Goal: Book appointment/travel/reservation

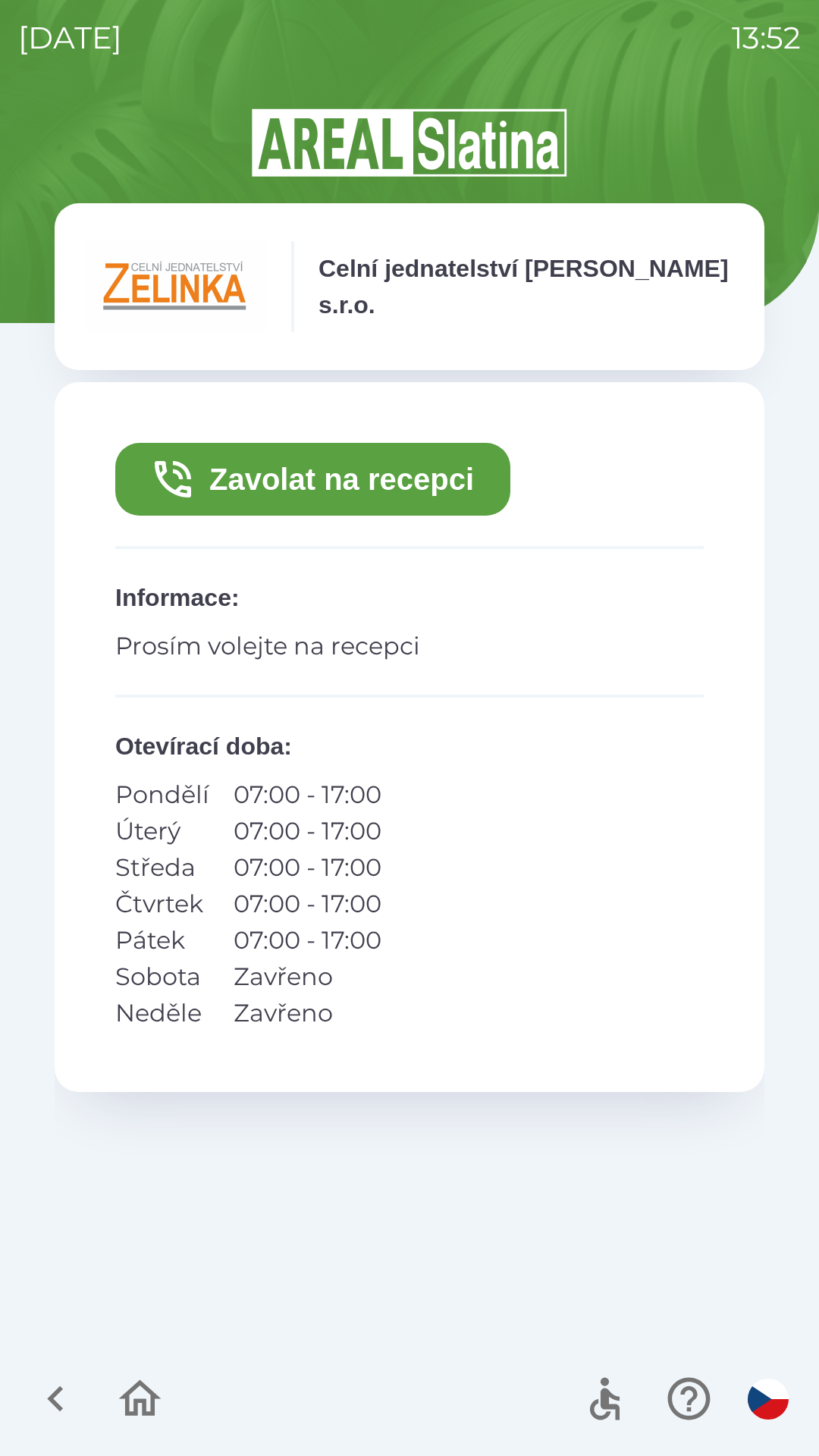
click at [428, 468] on button "Zavolat na recepci" at bounding box center [313, 480] width 395 height 73
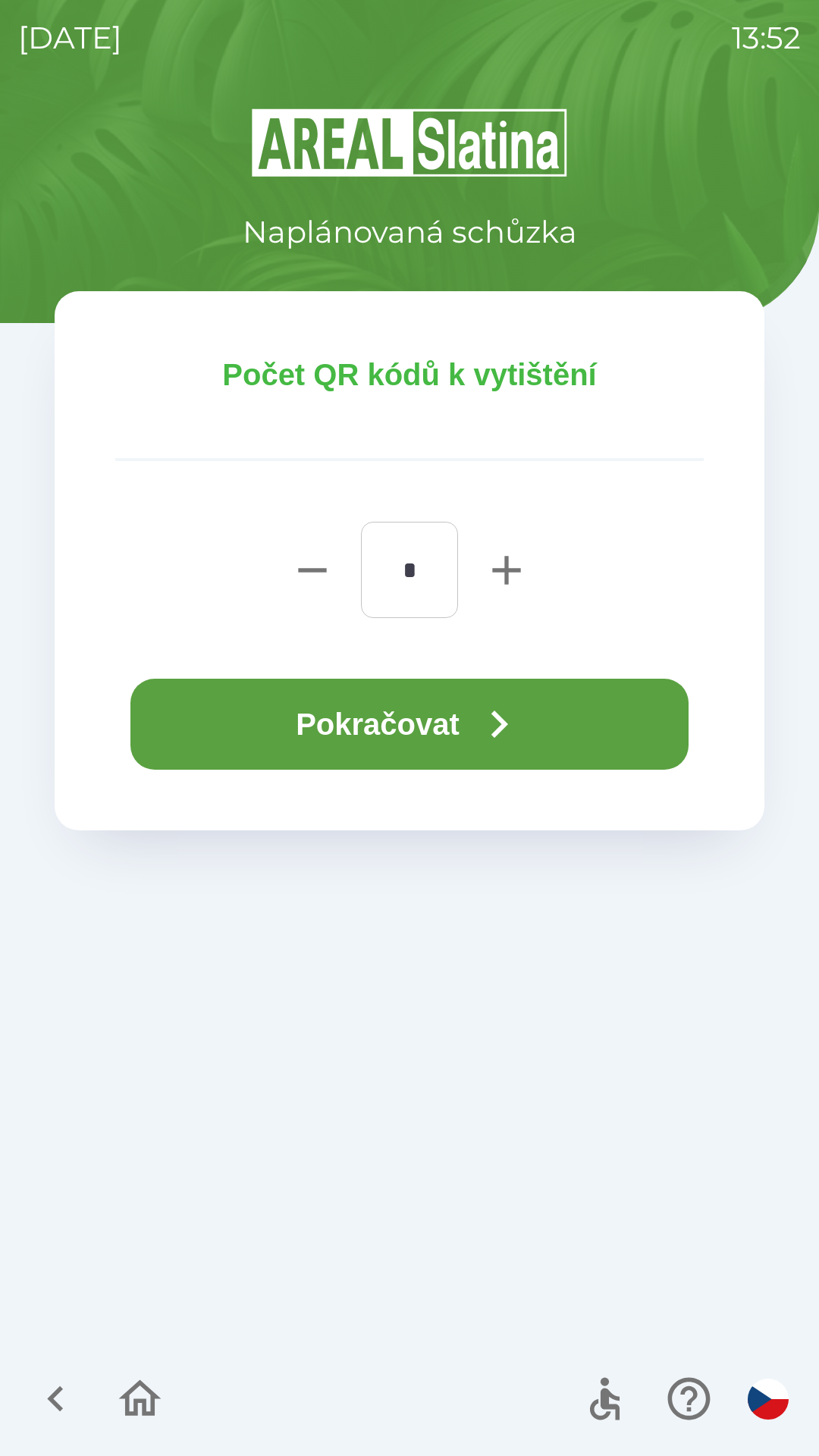
click at [462, 730] on button "Pokračovat" at bounding box center [409, 724] width 558 height 91
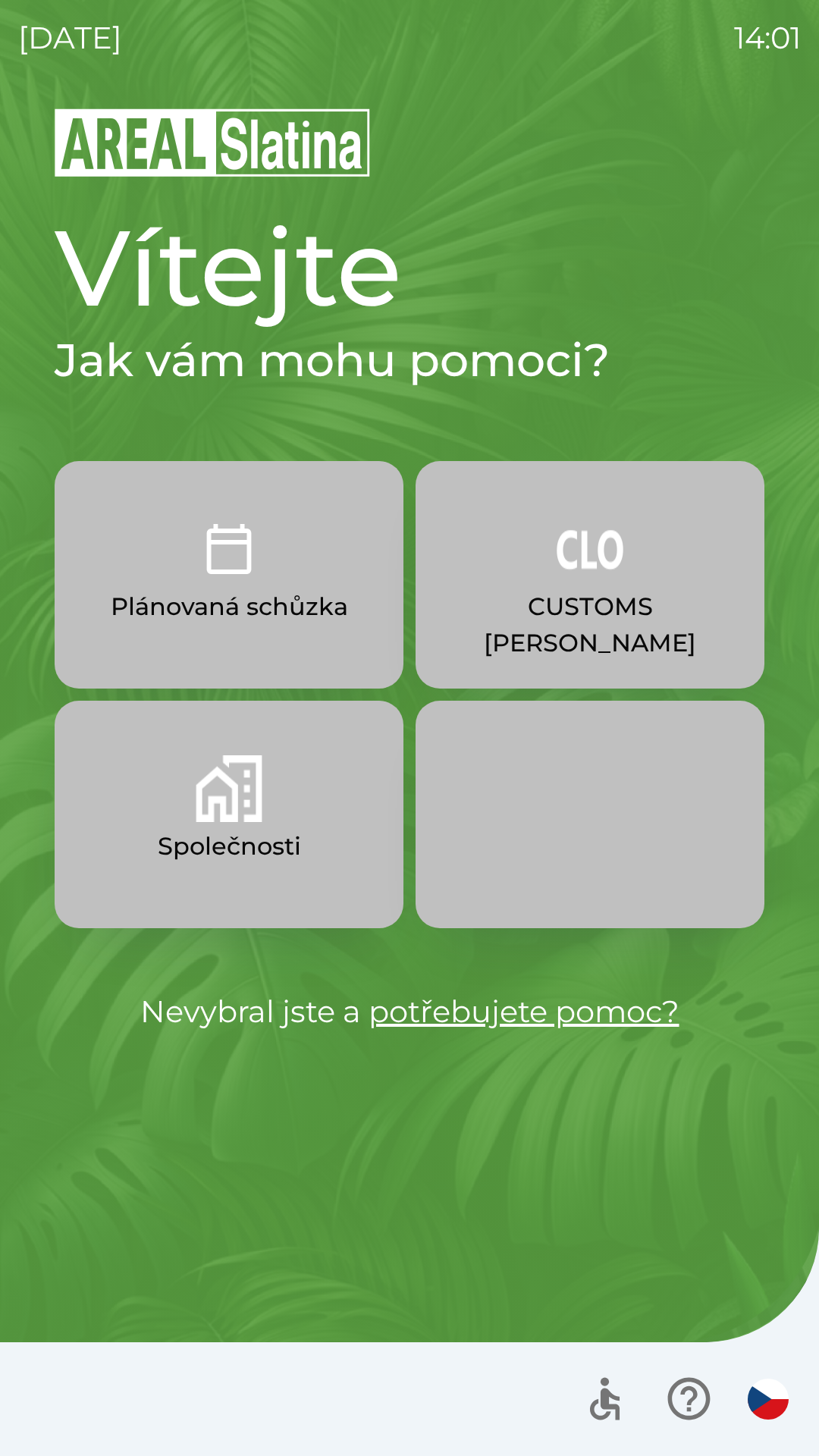
click at [583, 592] on p "CUSTOMS [PERSON_NAME]" at bounding box center [590, 625] width 276 height 73
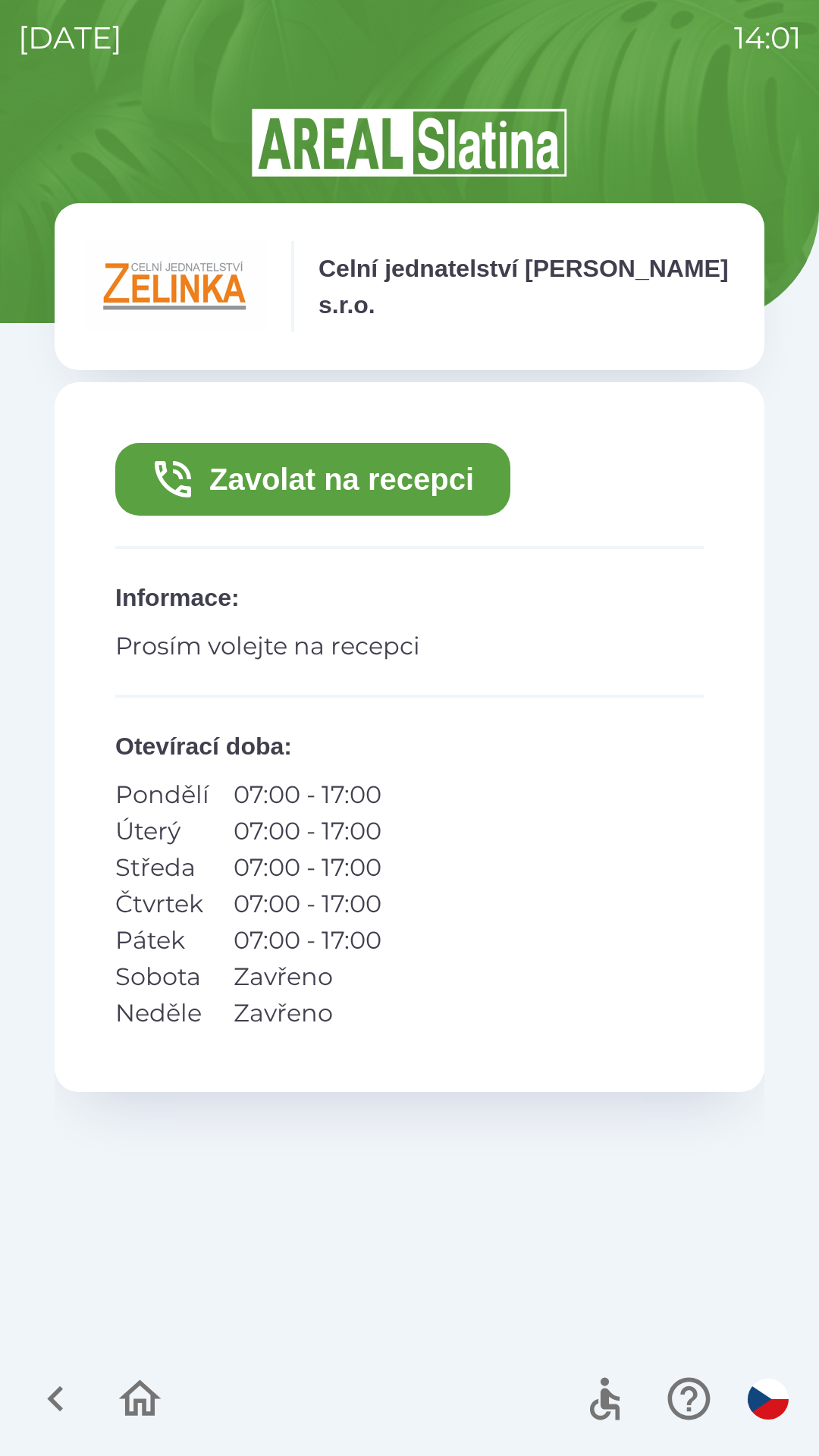
click at [311, 477] on button "Zavolat na recepci" at bounding box center [313, 480] width 395 height 73
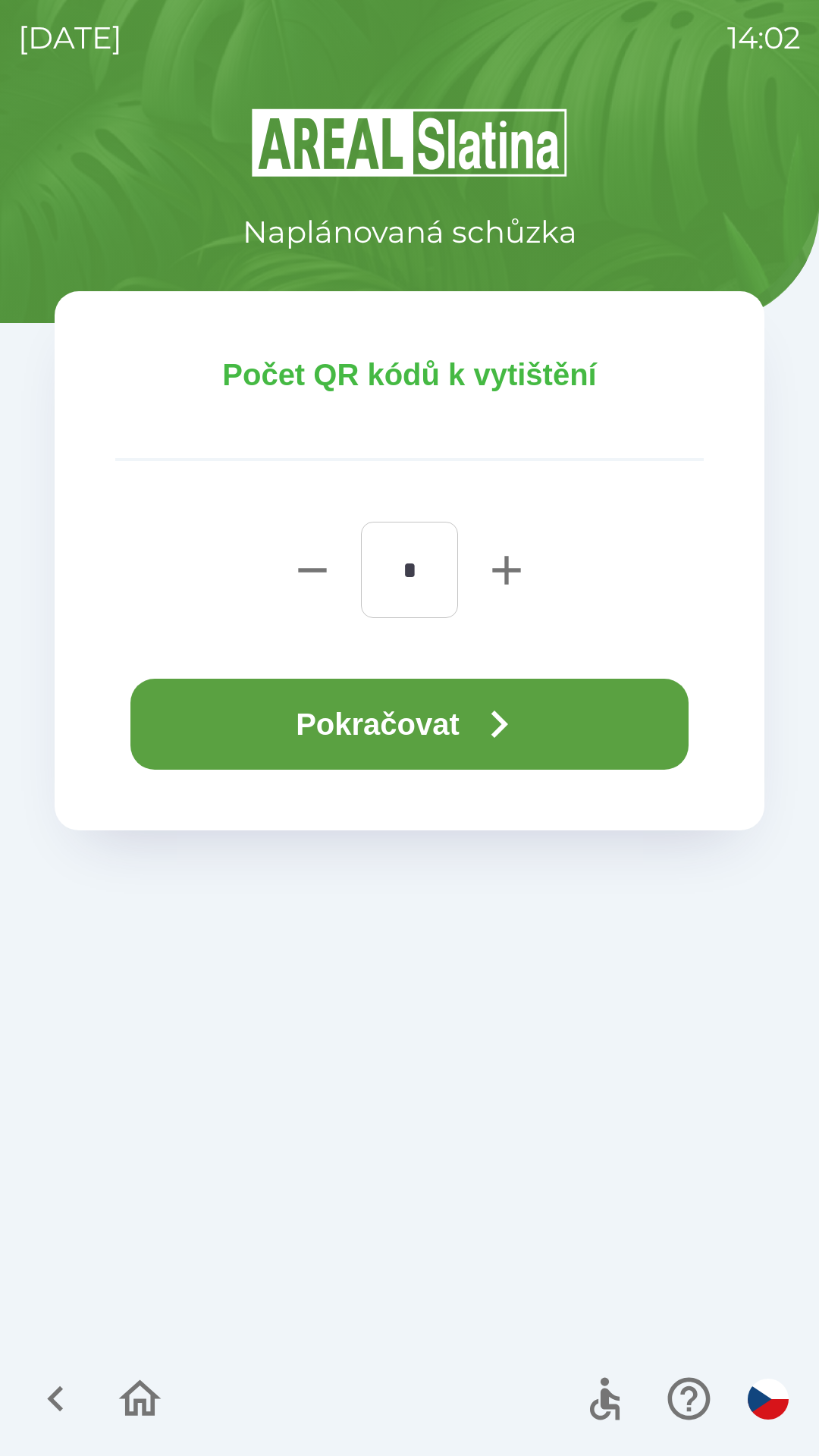
click at [497, 718] on icon "button" at bounding box center [499, 725] width 54 height 54
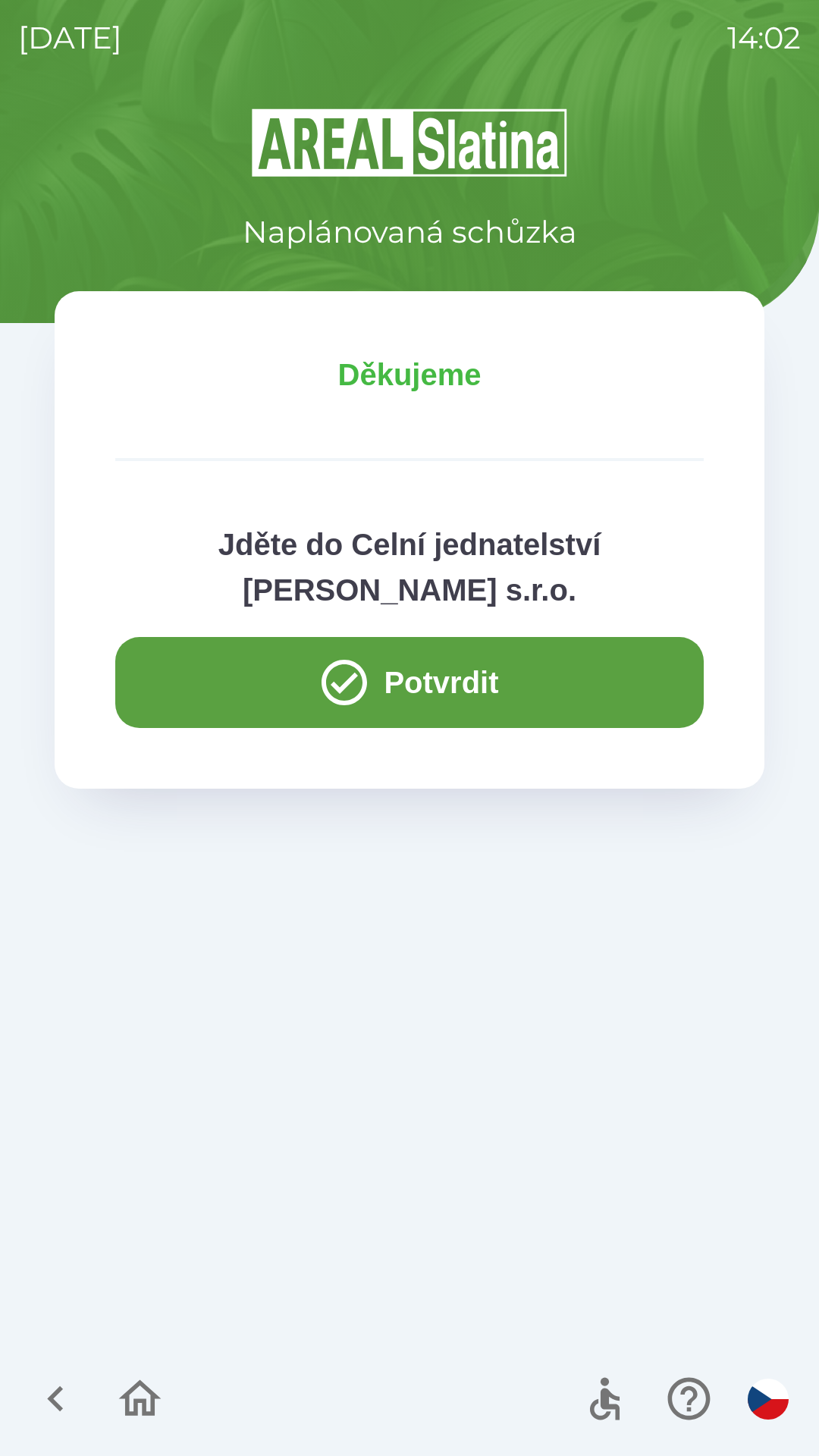
click at [474, 687] on button "Potvrdit" at bounding box center [410, 682] width 589 height 91
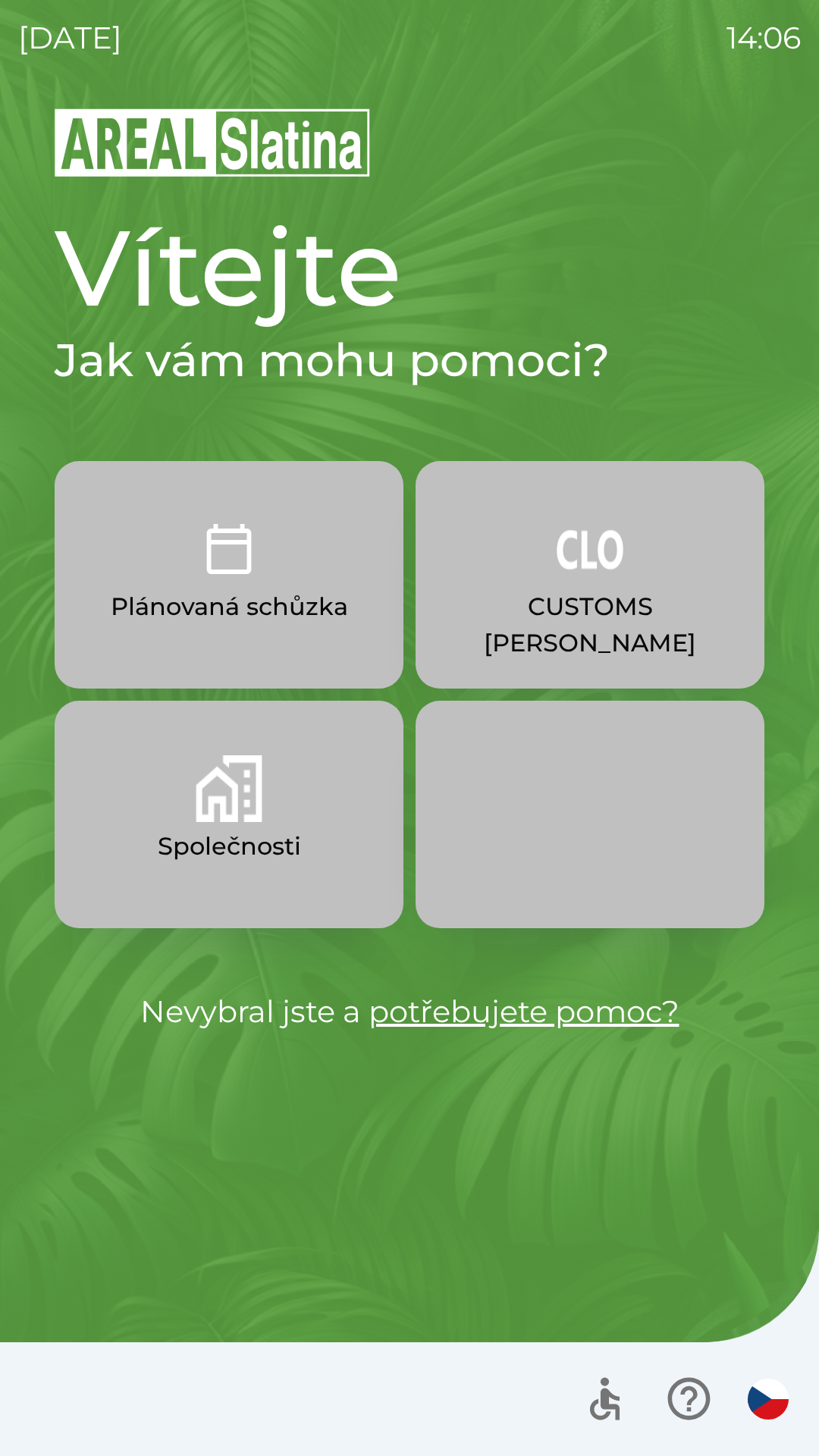
click at [234, 578] on img "button" at bounding box center [229, 549] width 67 height 67
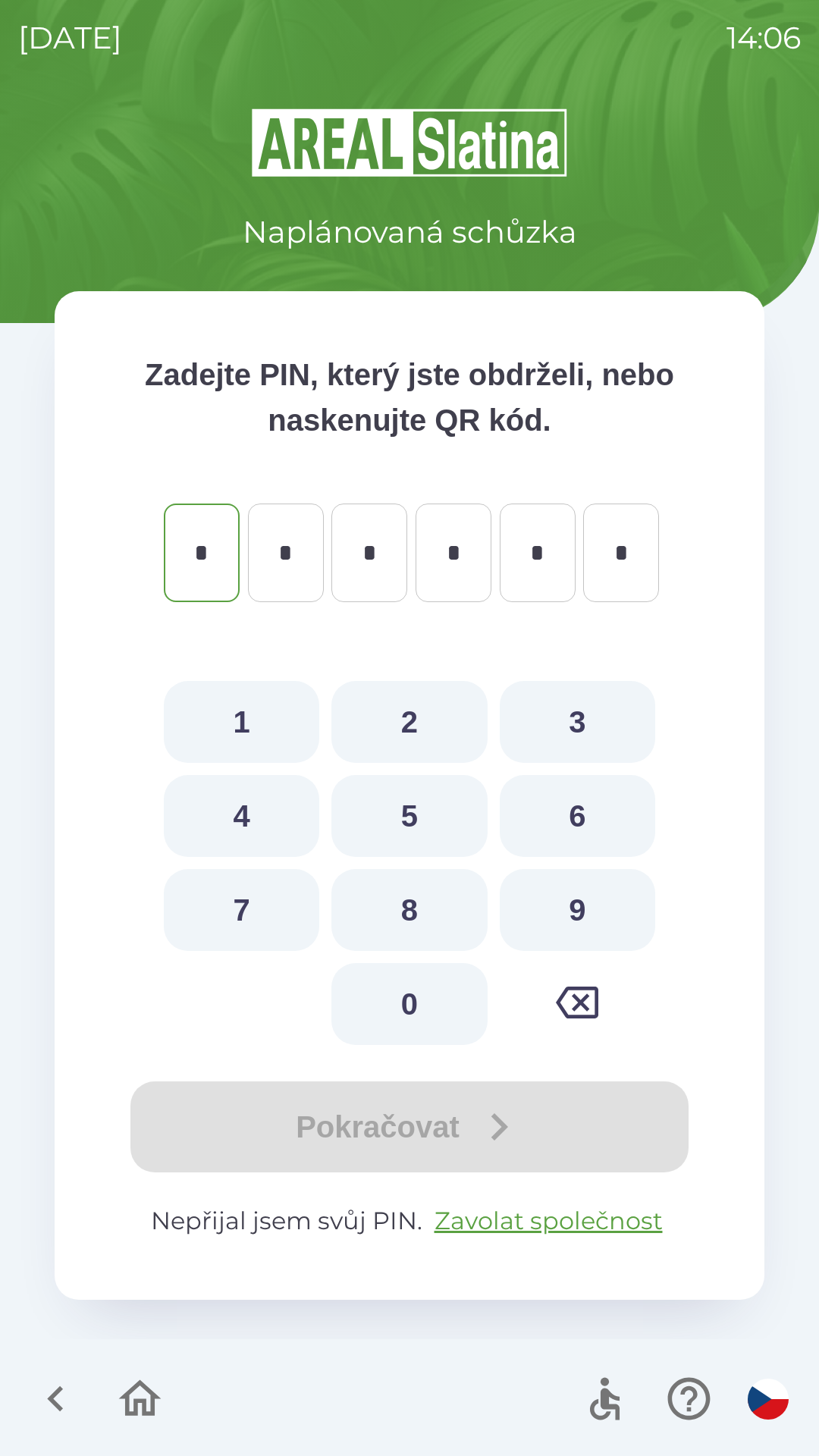
click at [76, 1397] on icon "button" at bounding box center [56, 1399] width 51 height 51
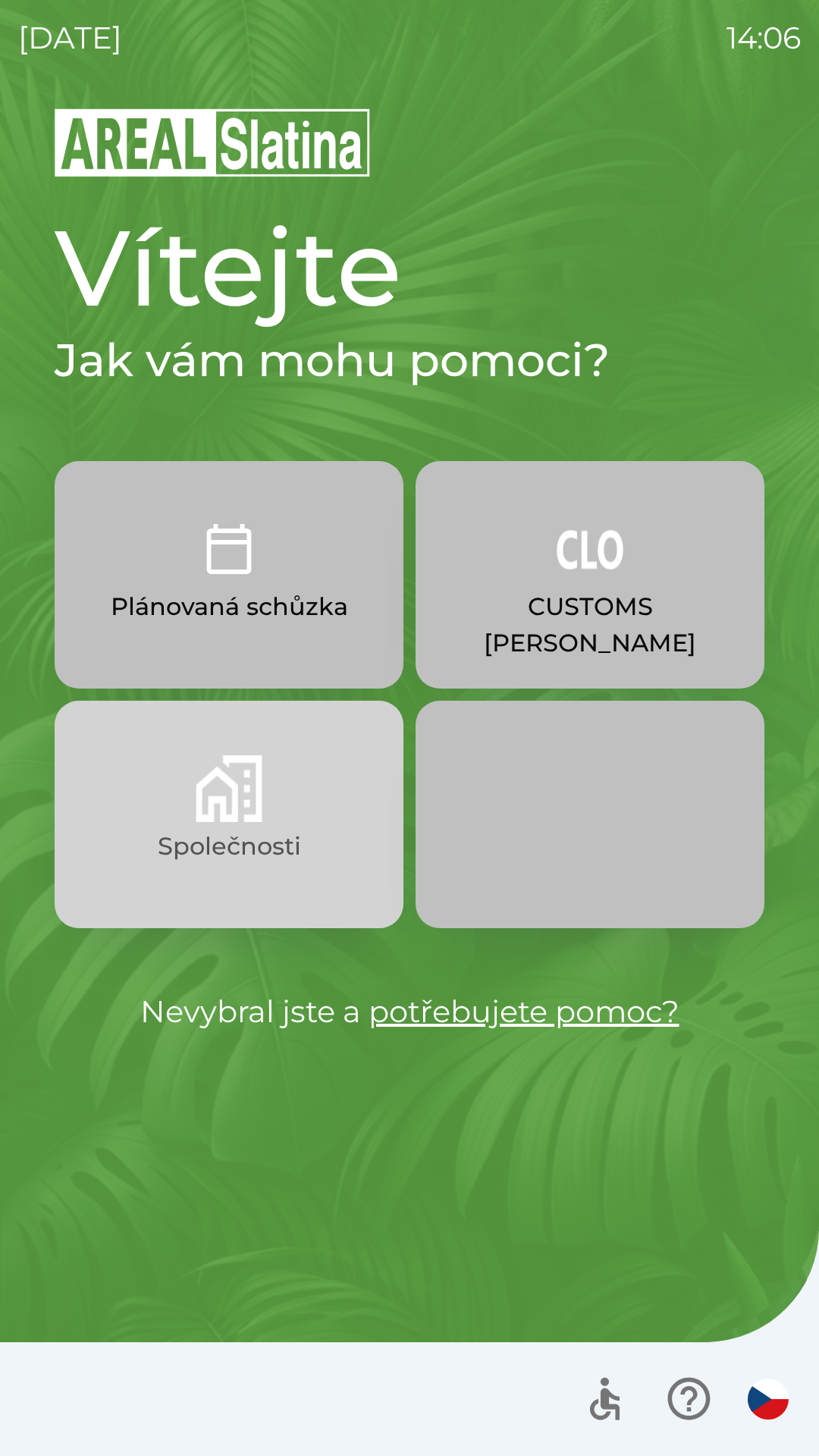
click at [243, 832] on p "Společnosti" at bounding box center [229, 846] width 143 height 36
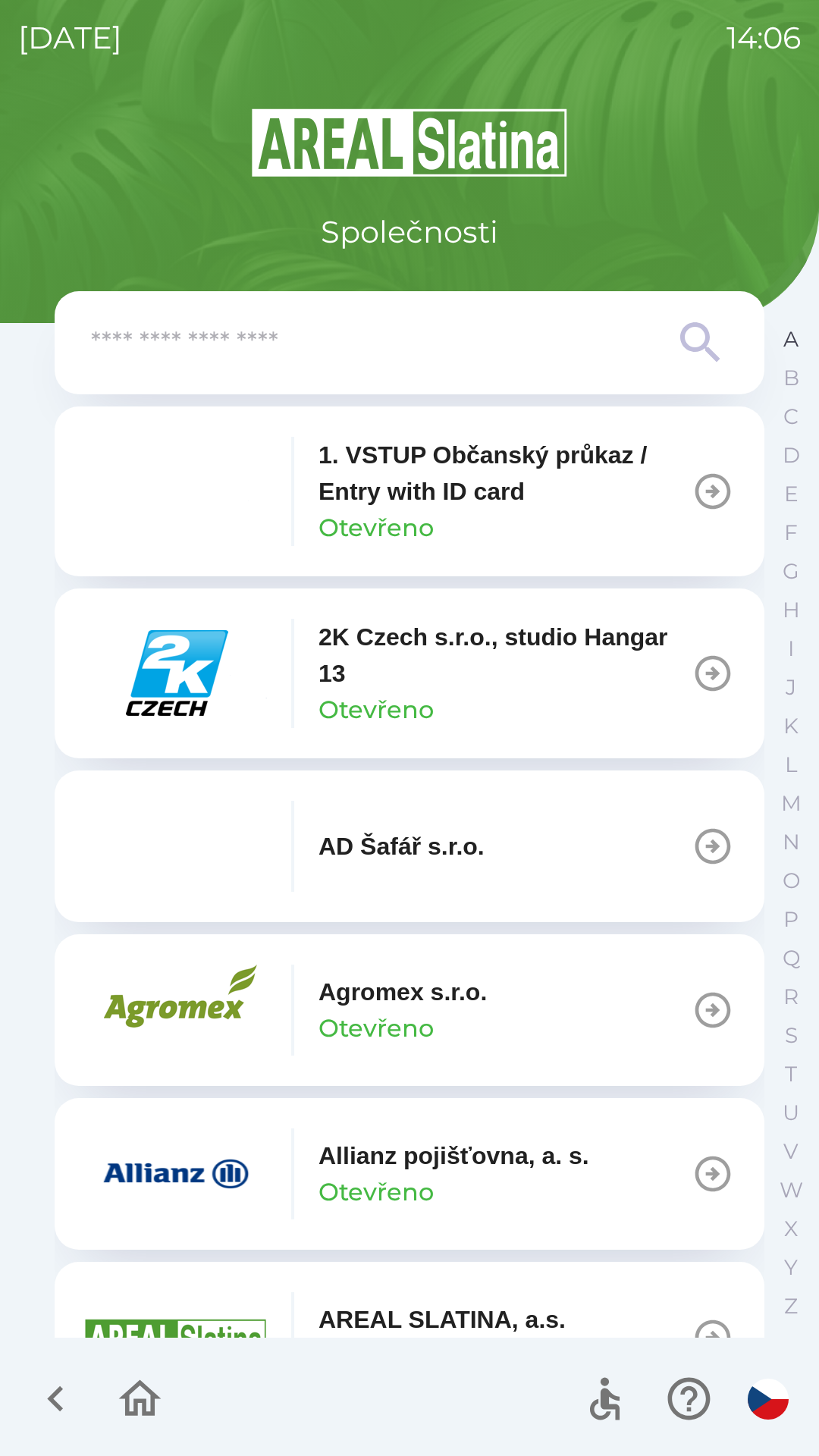
click at [790, 337] on p "A" at bounding box center [791, 339] width 15 height 26
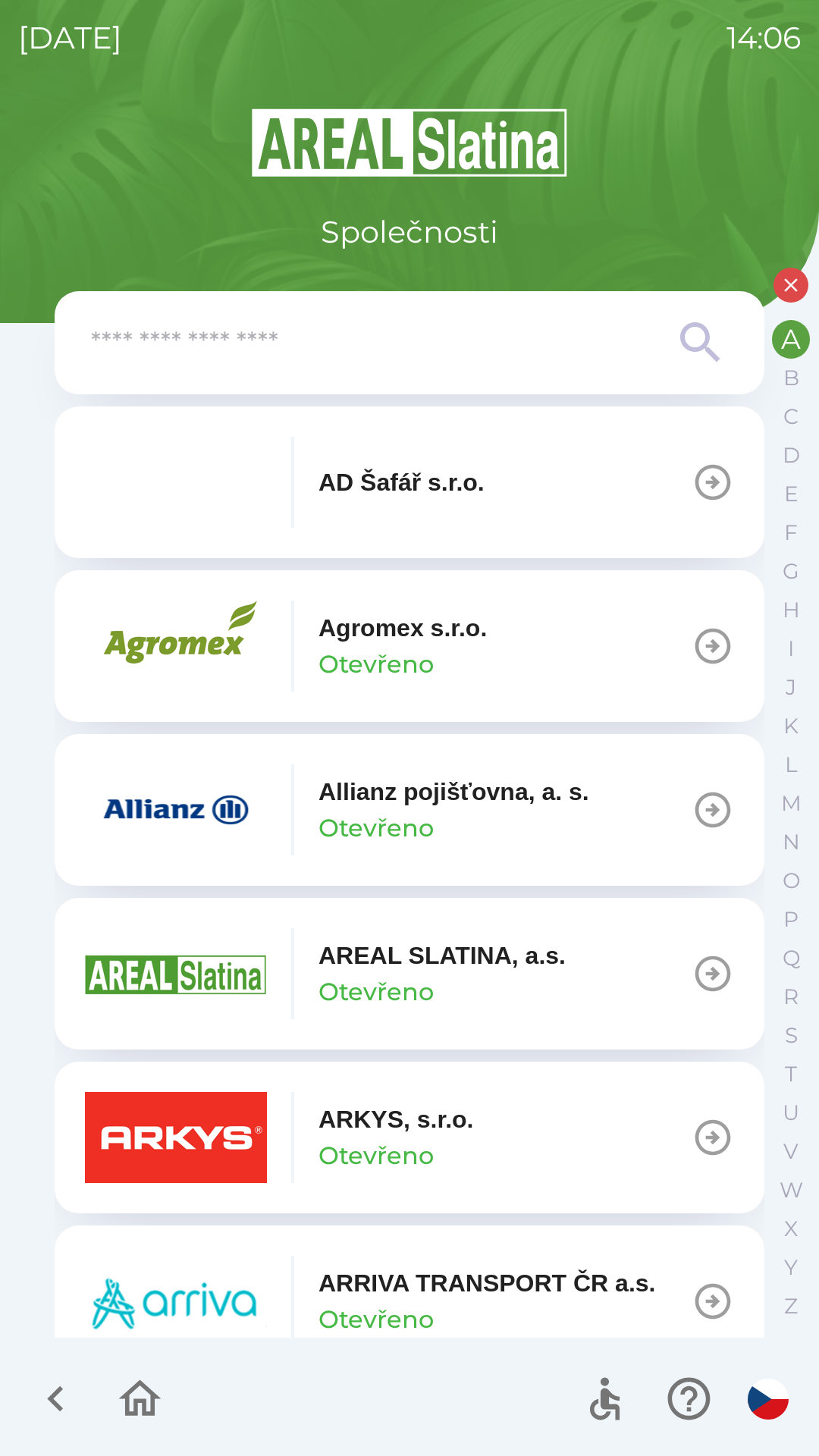
click at [181, 1121] on img "button" at bounding box center [176, 1138] width 182 height 91
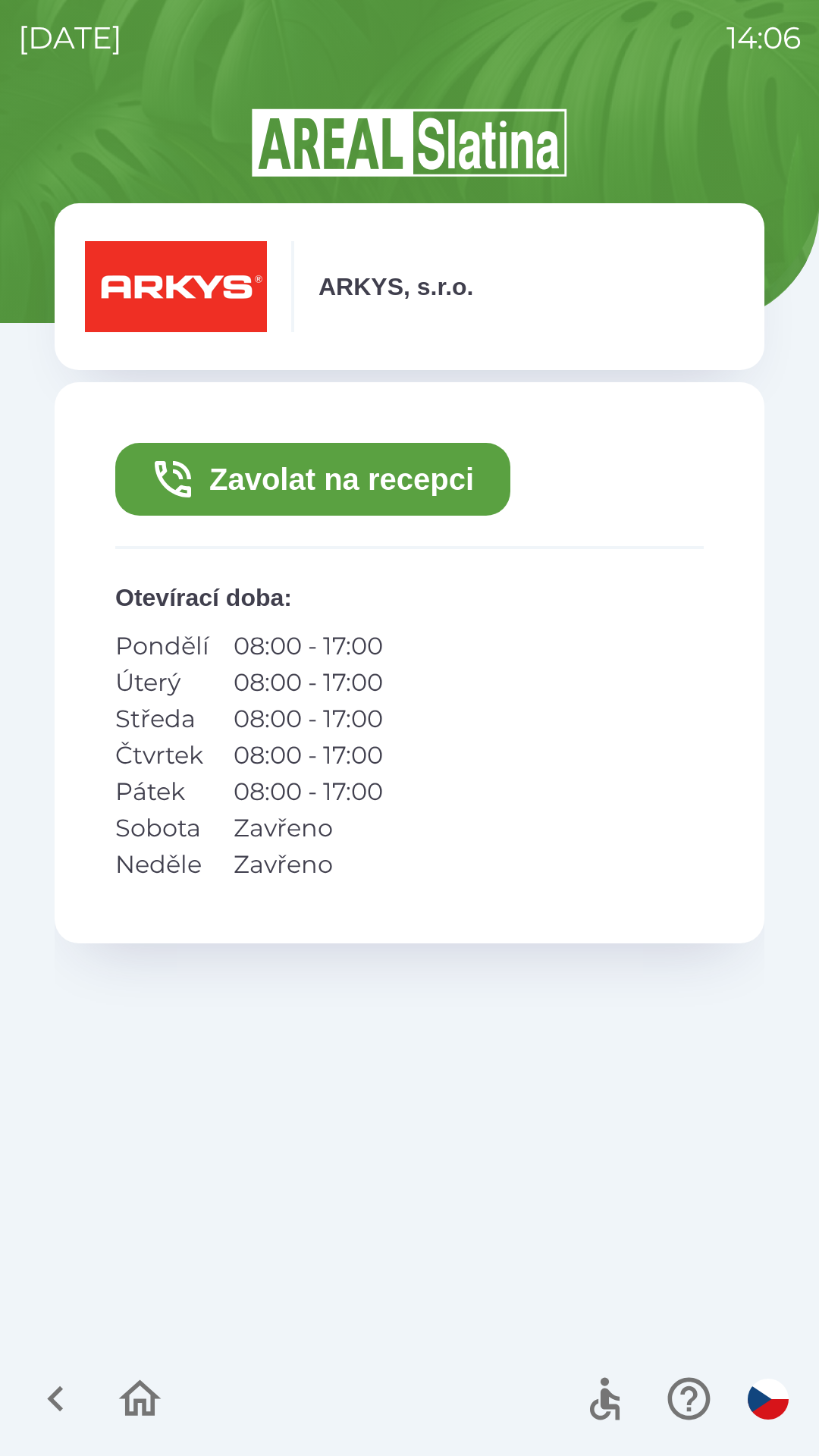
click at [335, 465] on button "Zavolat na recepci" at bounding box center [313, 480] width 395 height 73
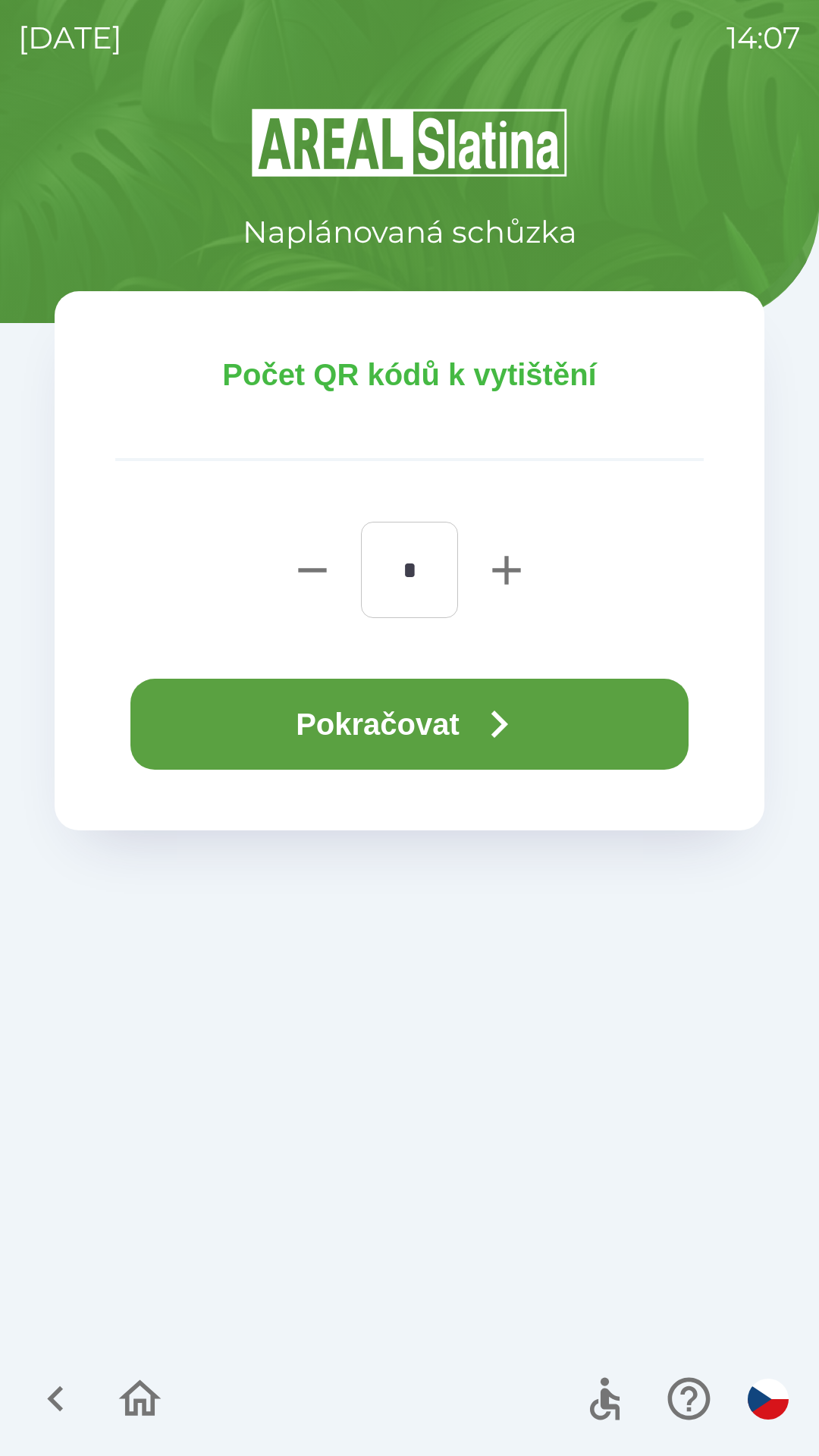
click at [419, 719] on button "Pokračovat" at bounding box center [409, 724] width 558 height 91
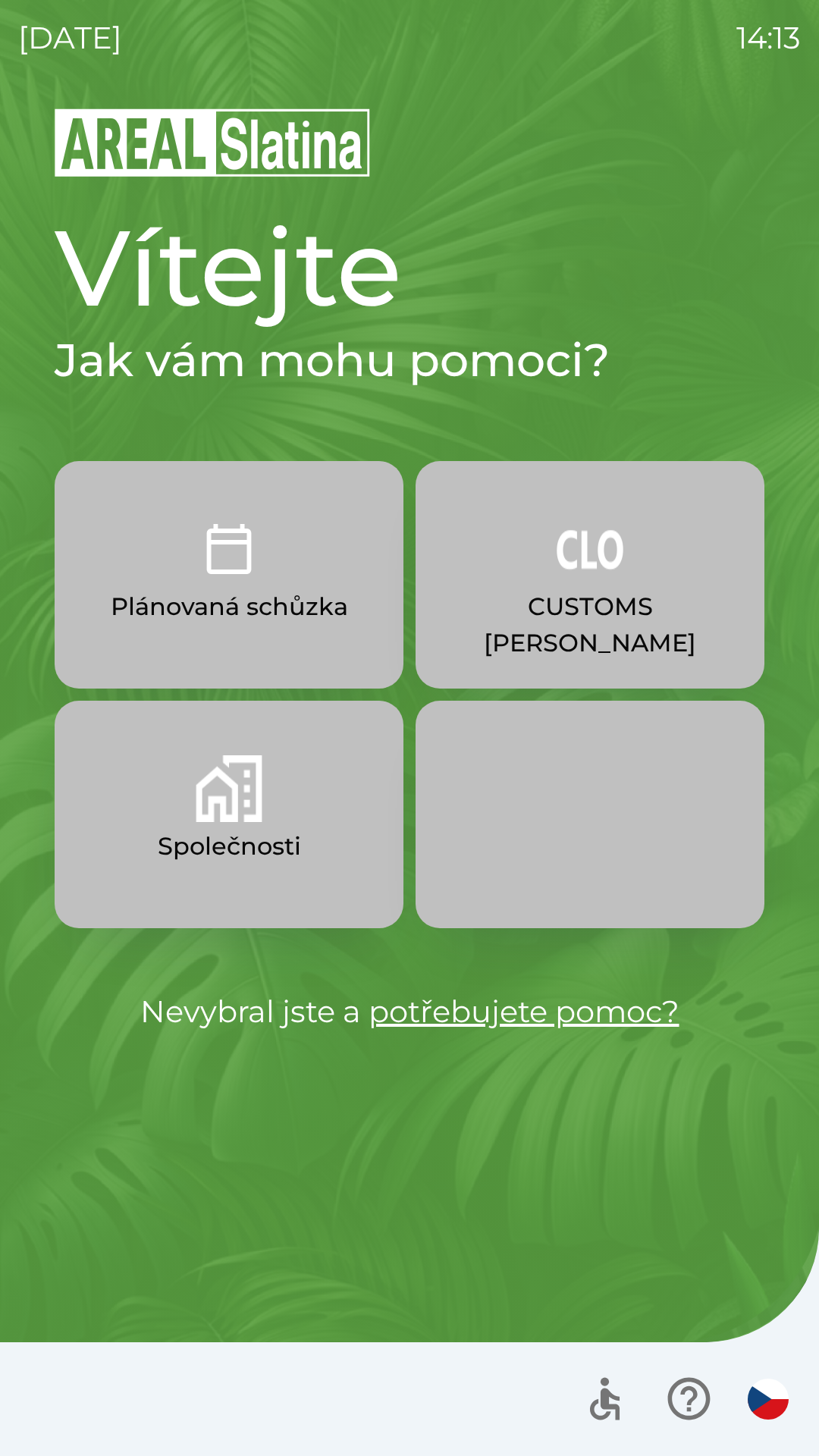
click at [272, 602] on p "Plánovaná schůzka" at bounding box center [229, 607] width 237 height 36
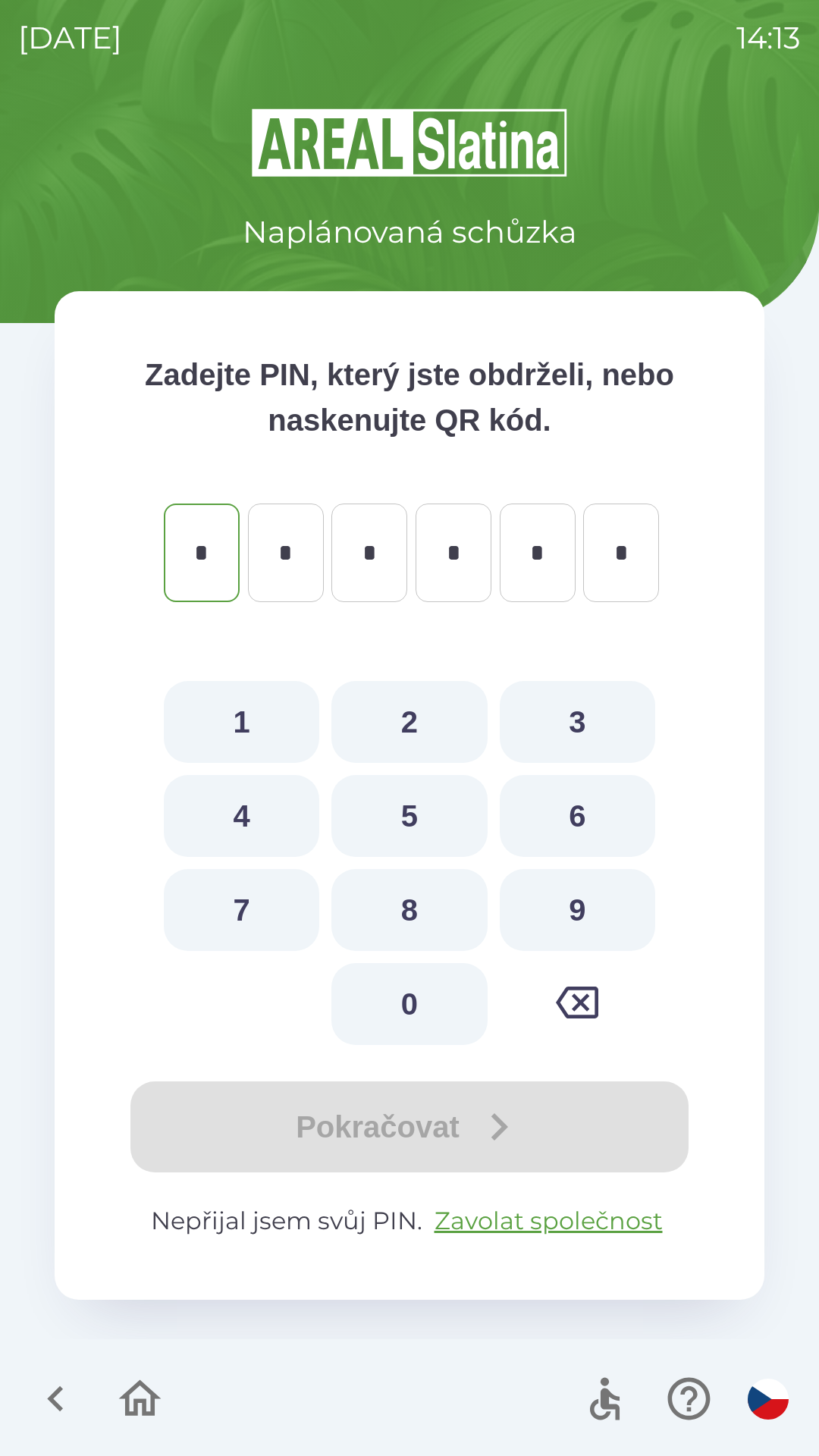
click at [134, 1407] on icon "button" at bounding box center [140, 1399] width 43 height 36
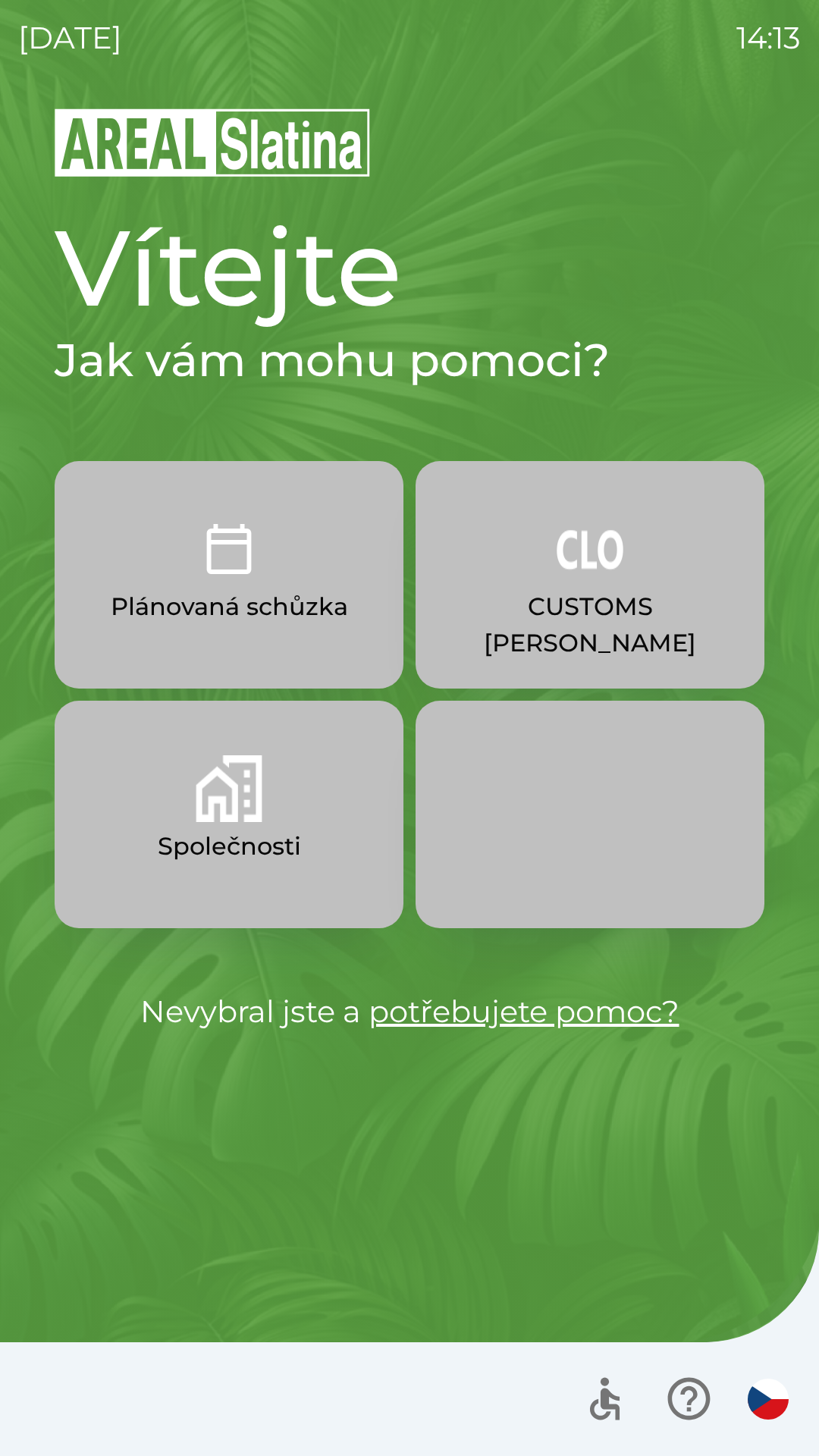
click at [227, 848] on p "Společnosti" at bounding box center [229, 846] width 143 height 36
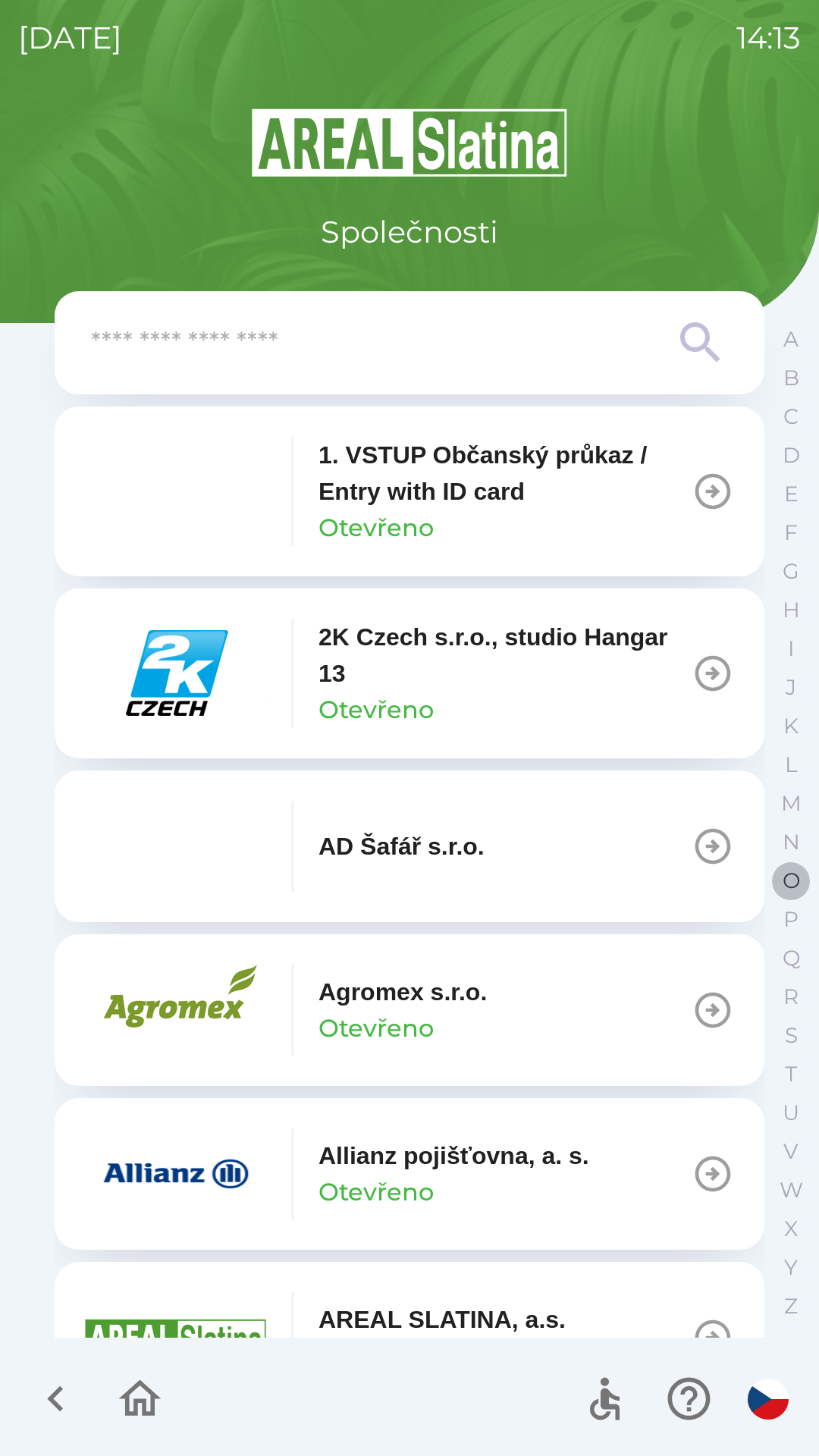
click at [783, 873] on p "O" at bounding box center [791, 881] width 18 height 26
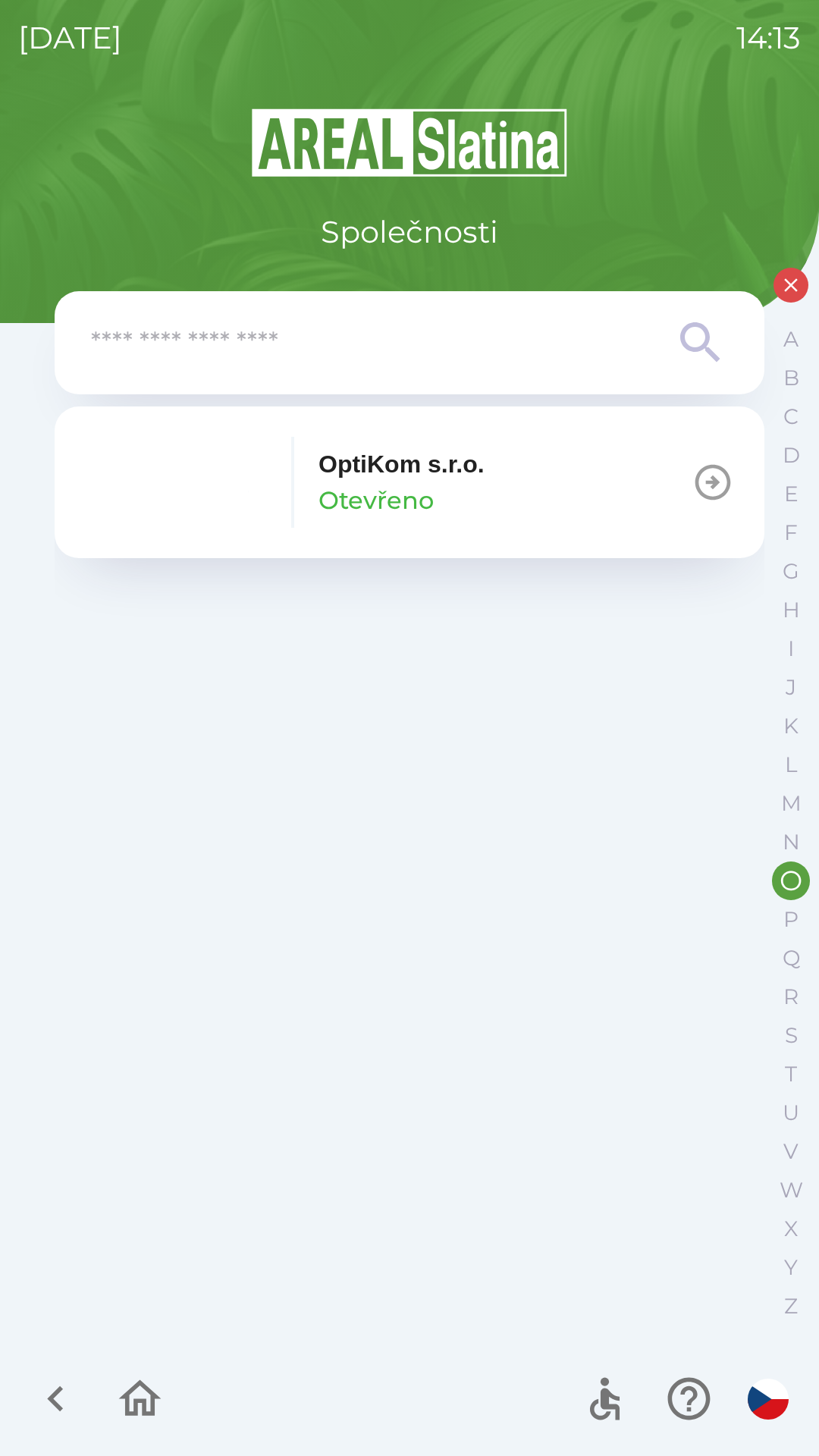
click at [443, 480] on p "OptiKom s.r.o." at bounding box center [401, 464] width 166 height 36
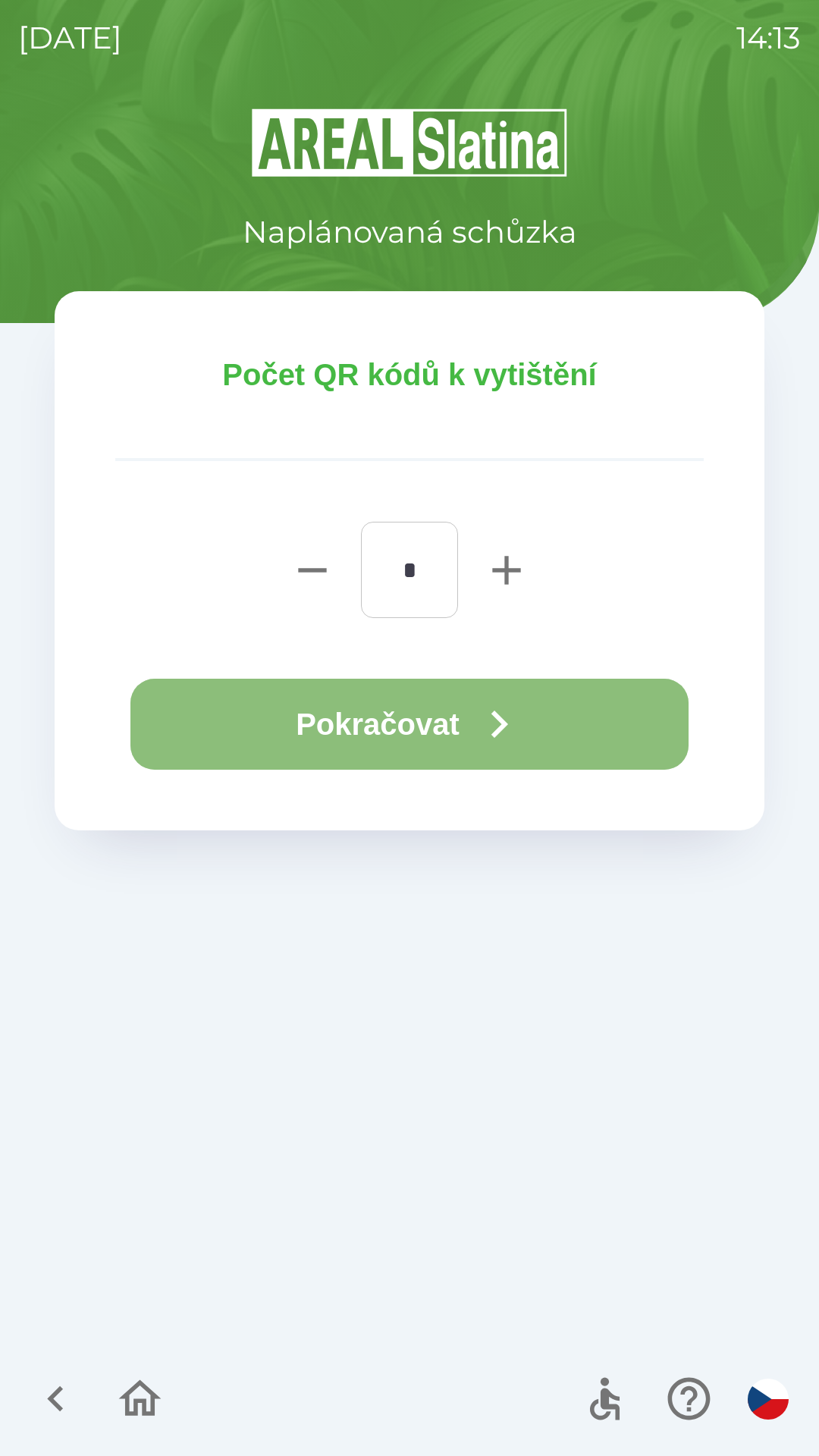
click at [380, 729] on button "Pokračovat" at bounding box center [409, 724] width 558 height 91
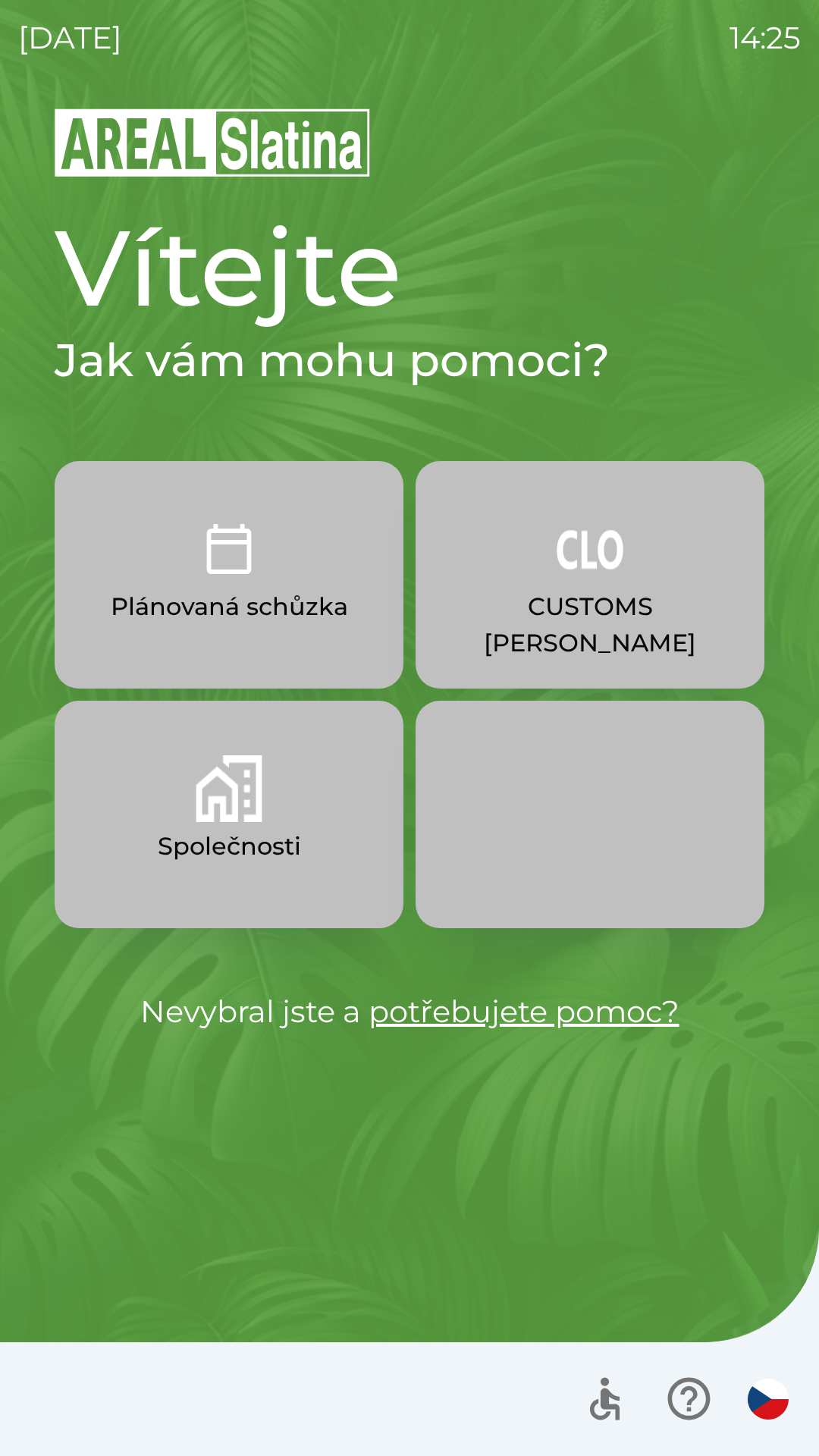
click at [613, 545] on img "button" at bounding box center [590, 549] width 67 height 67
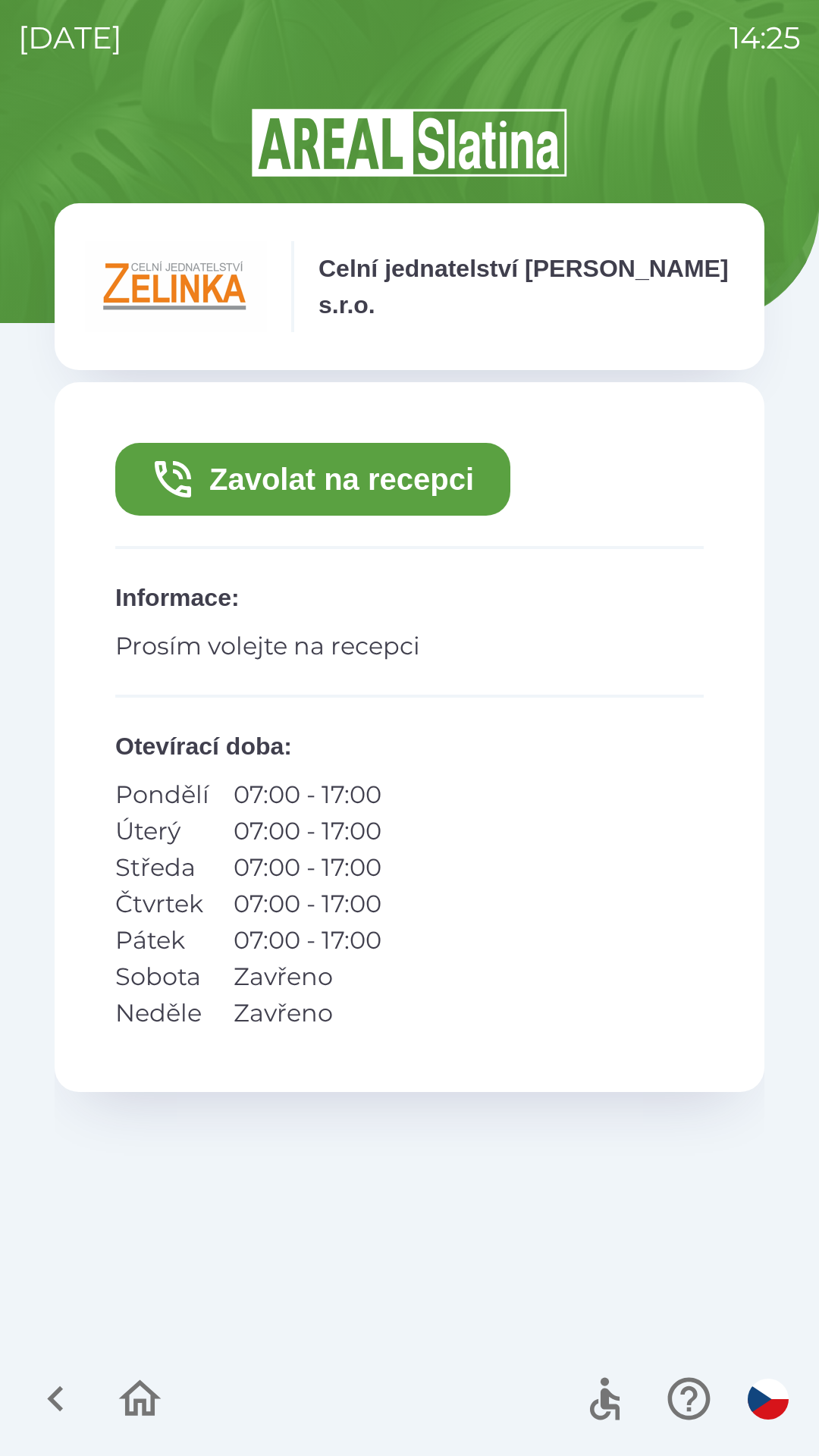
click at [384, 467] on button "Zavolat na recepci" at bounding box center [313, 480] width 395 height 73
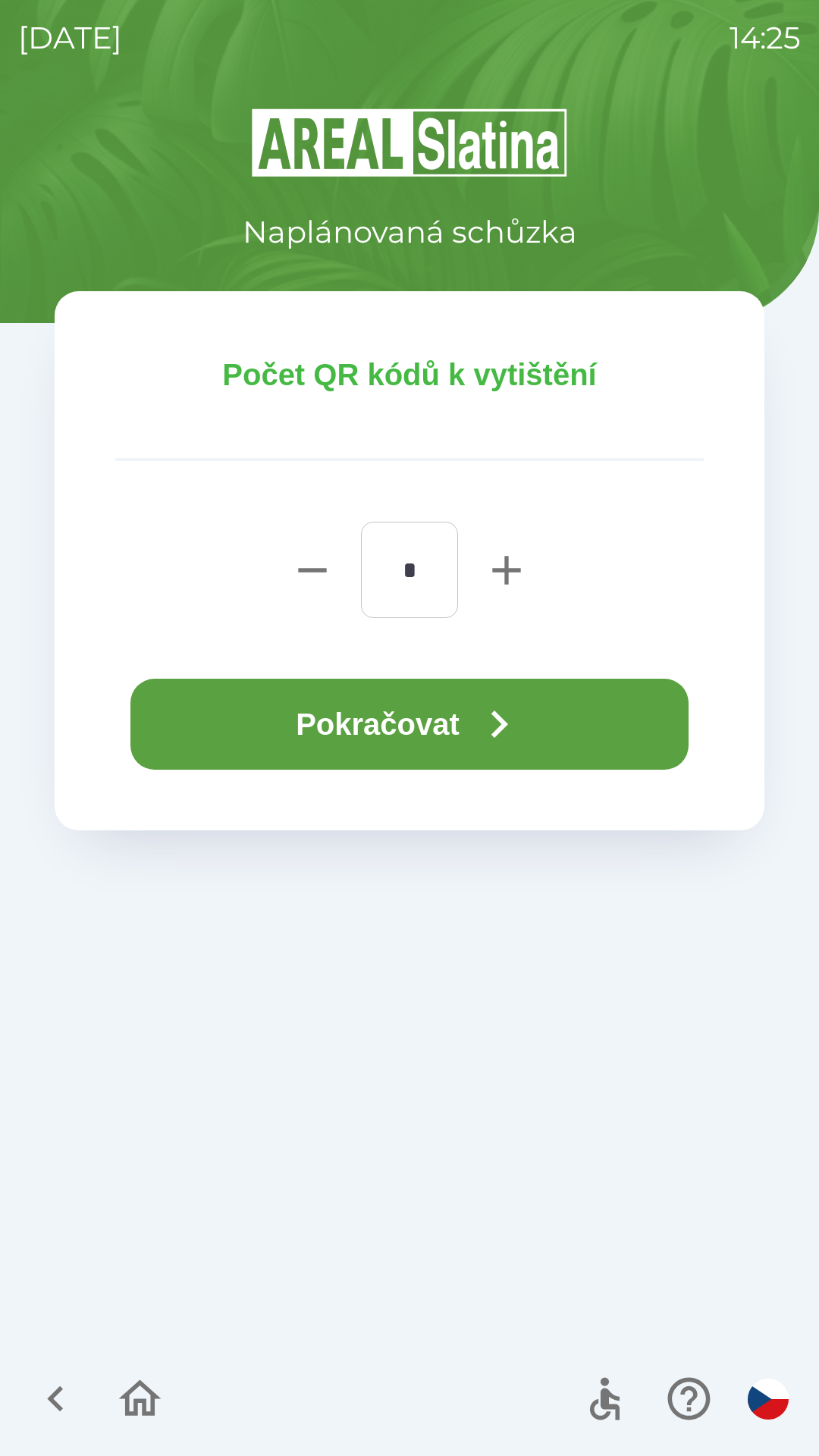
click at [351, 691] on button "Pokračovat" at bounding box center [409, 724] width 558 height 91
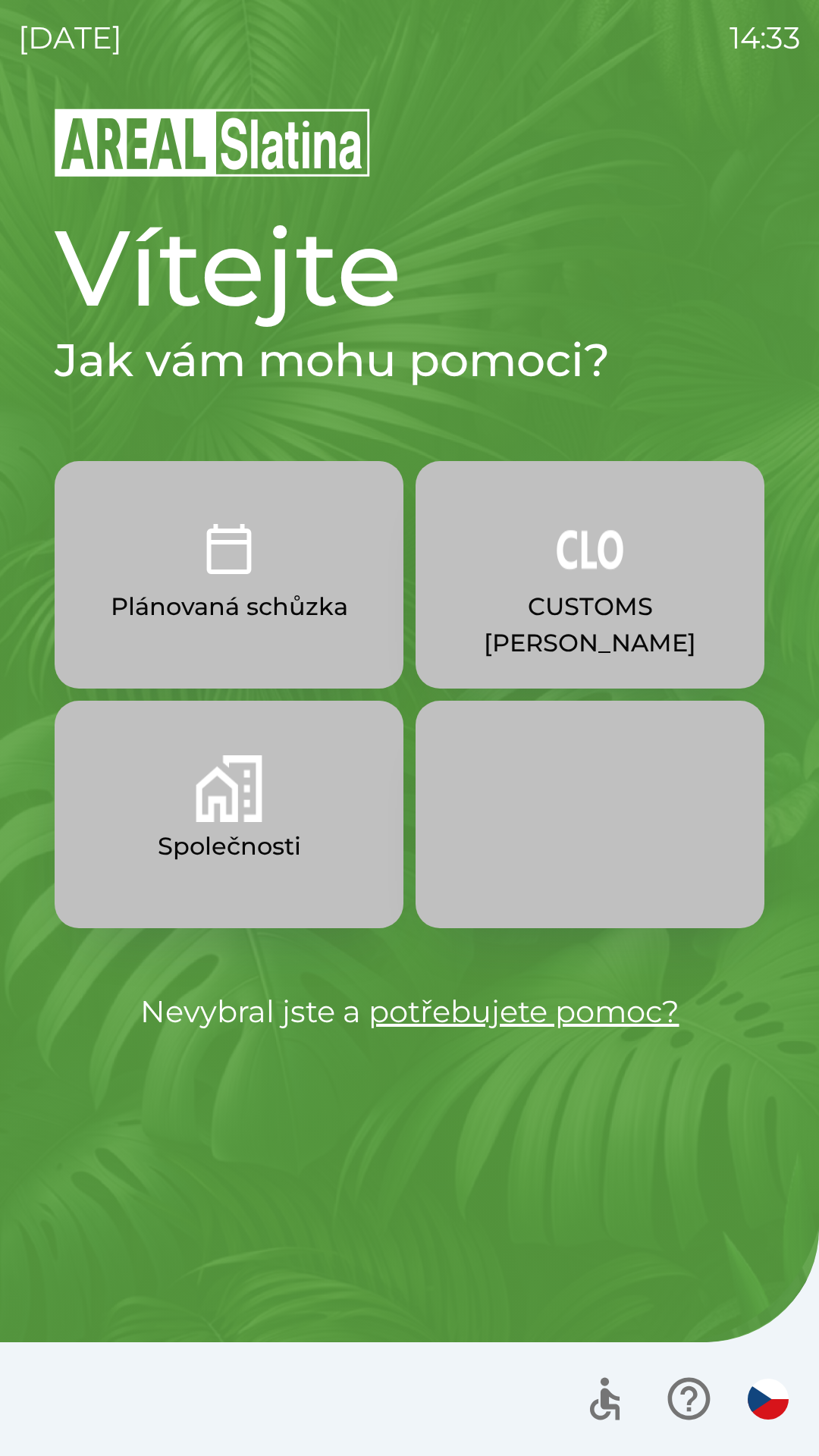
click at [566, 564] on img "button" at bounding box center [590, 549] width 67 height 67
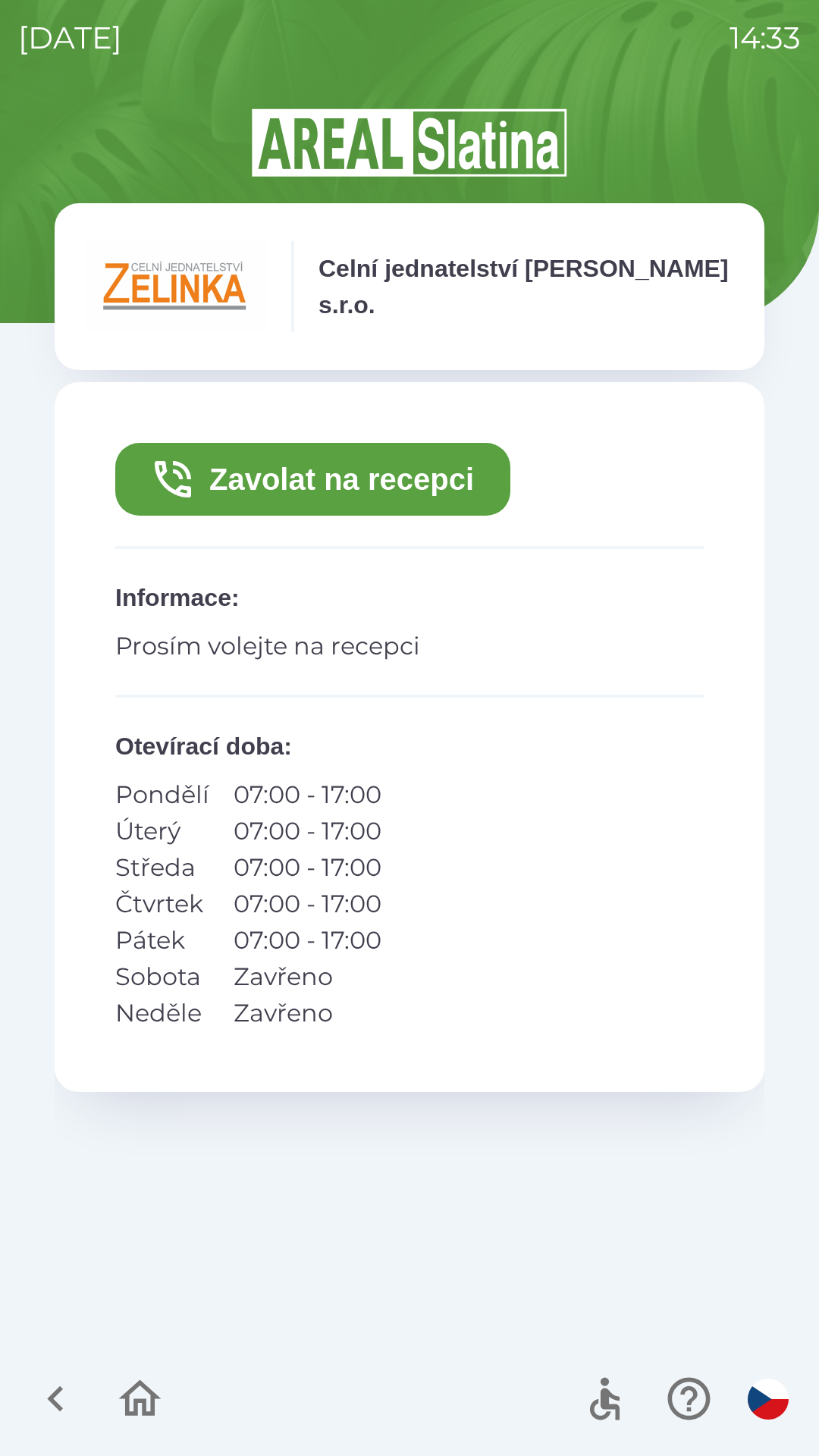
click at [415, 477] on button "Zavolat na recepci" at bounding box center [313, 480] width 395 height 73
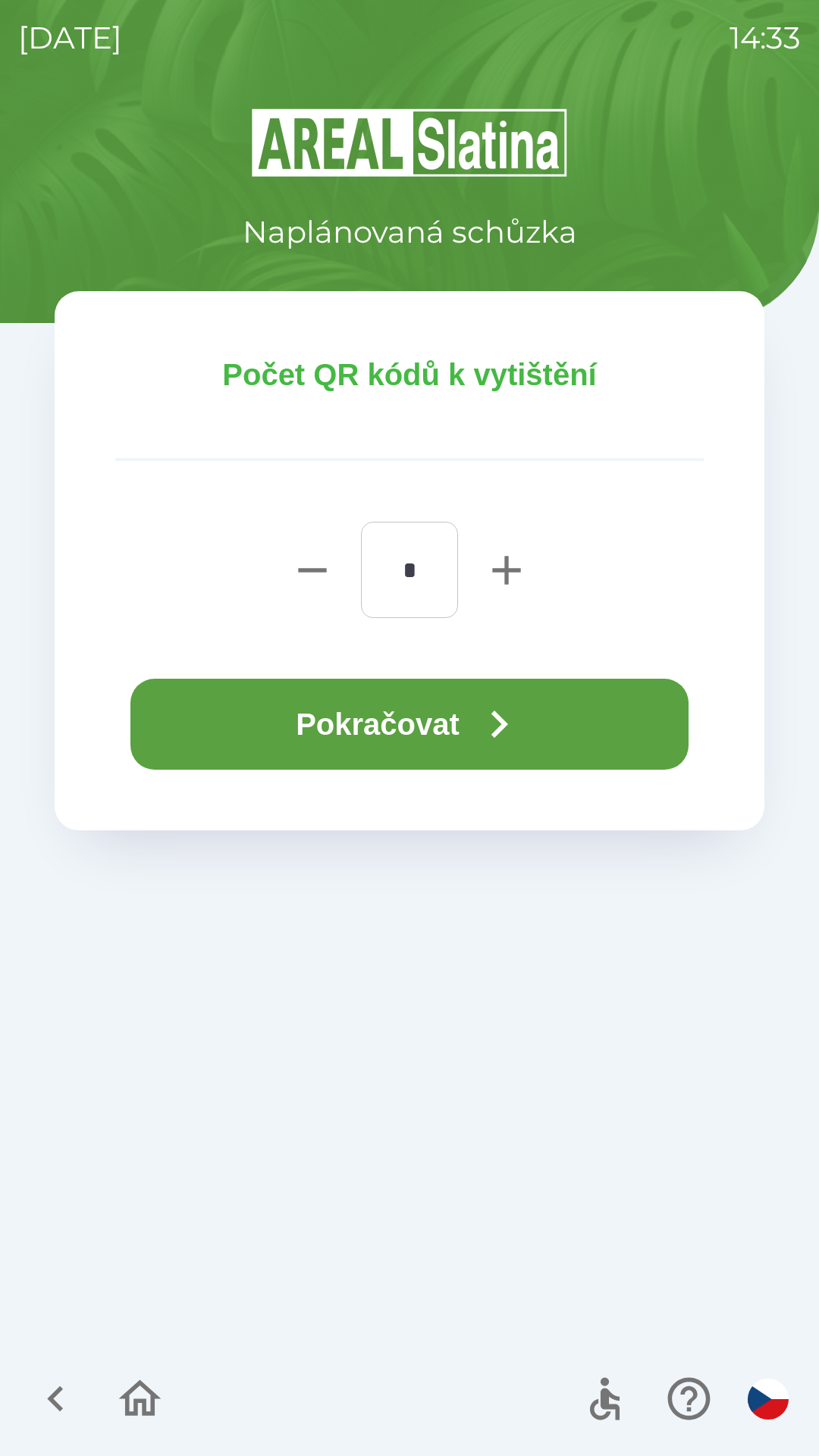
click at [418, 730] on button "Pokračovat" at bounding box center [409, 724] width 558 height 91
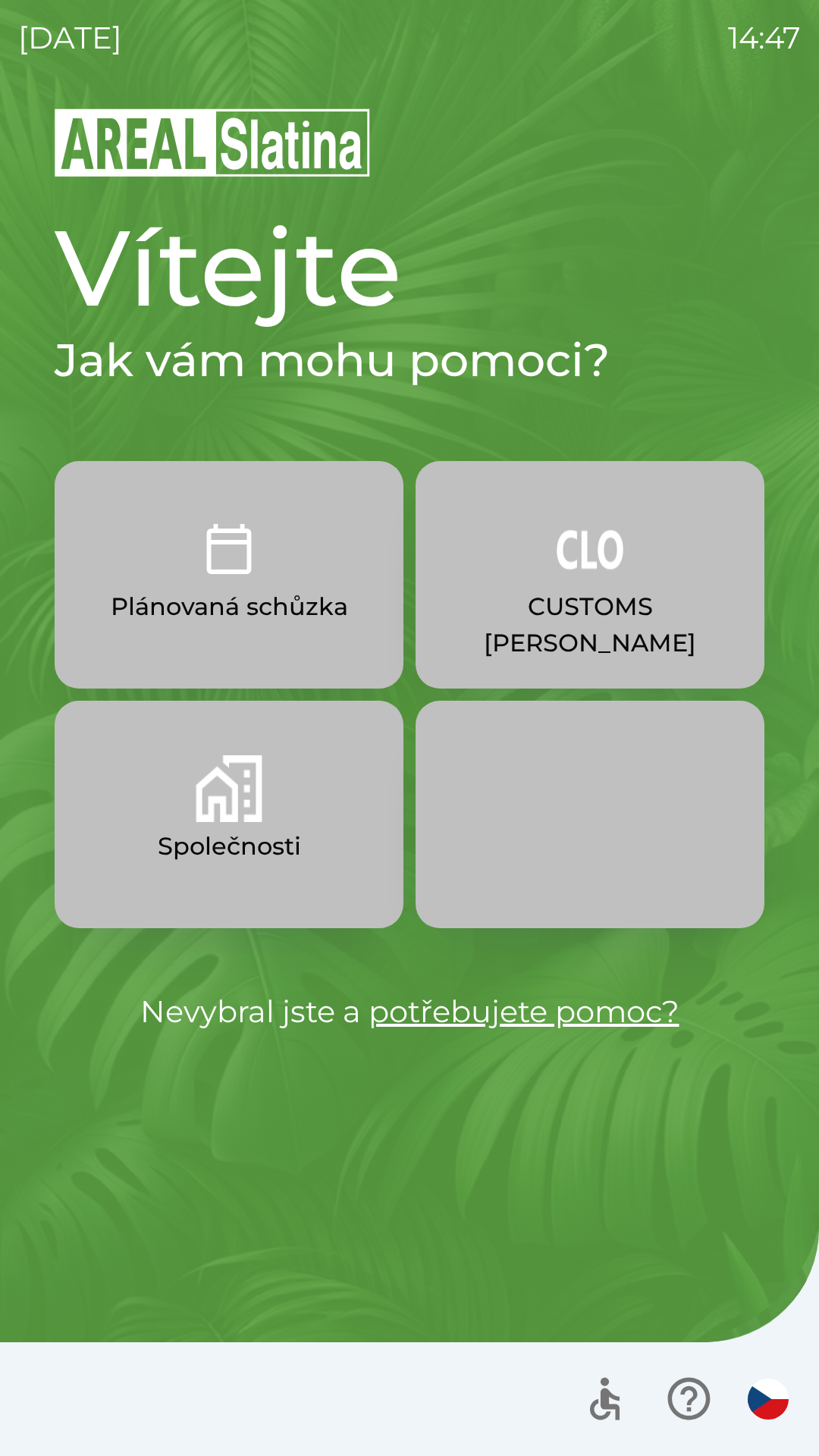
click at [551, 587] on button "CUSTOMS [PERSON_NAME]" at bounding box center [590, 575] width 349 height 228
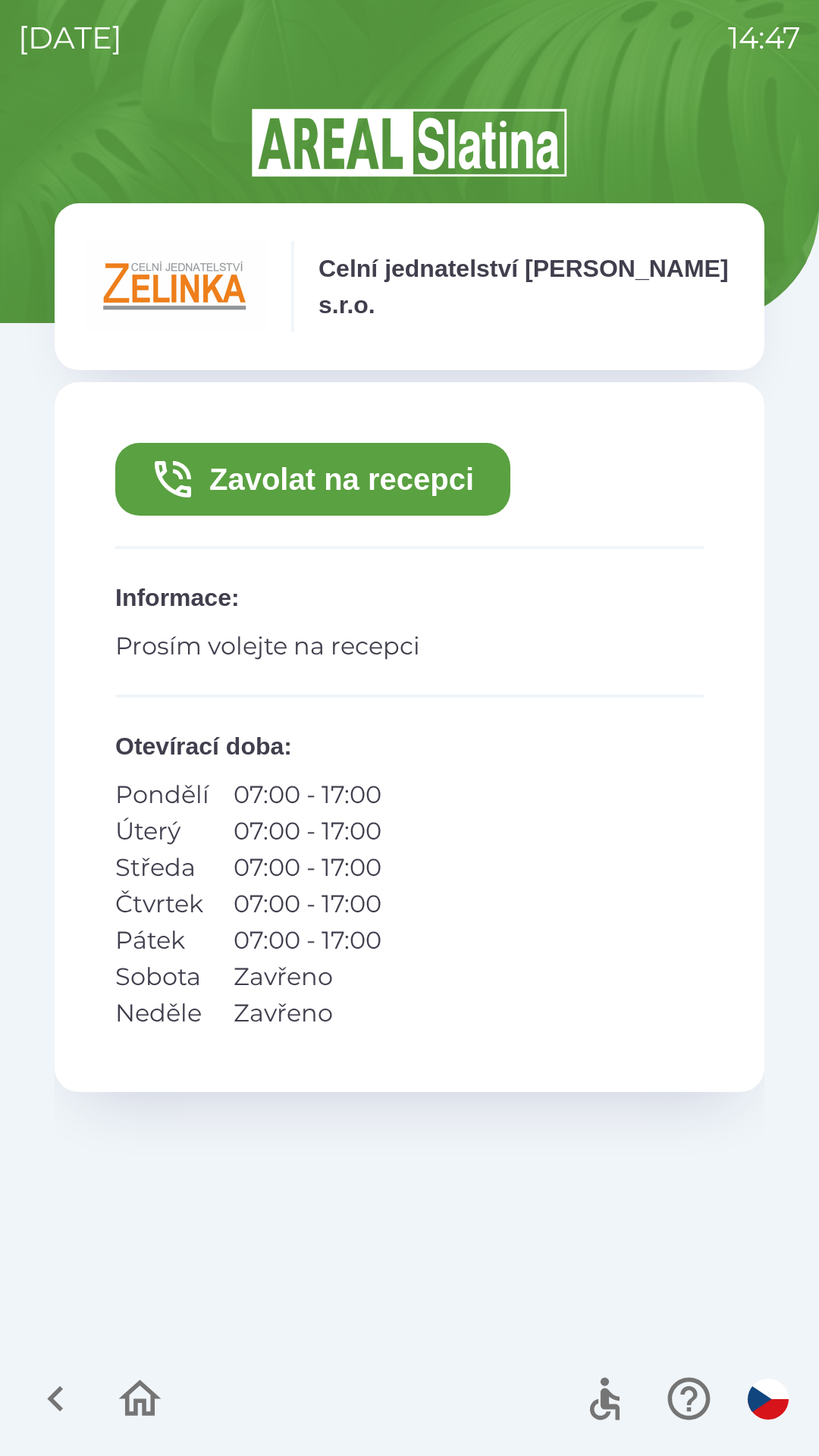
click at [61, 1399] on icon "button" at bounding box center [56, 1399] width 51 height 51
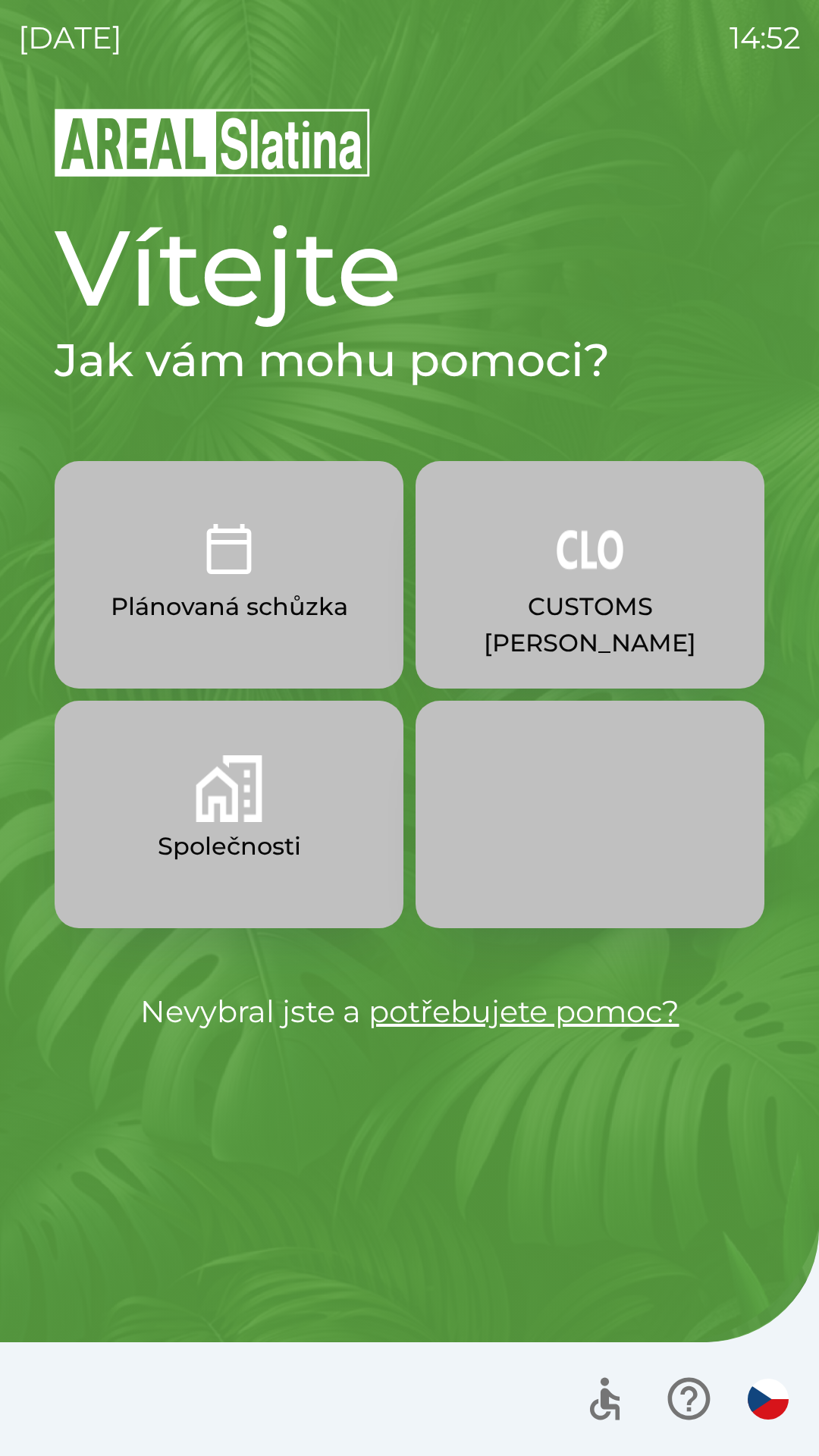
click at [231, 583] on button "Plánovaná schůzka" at bounding box center [229, 575] width 349 height 228
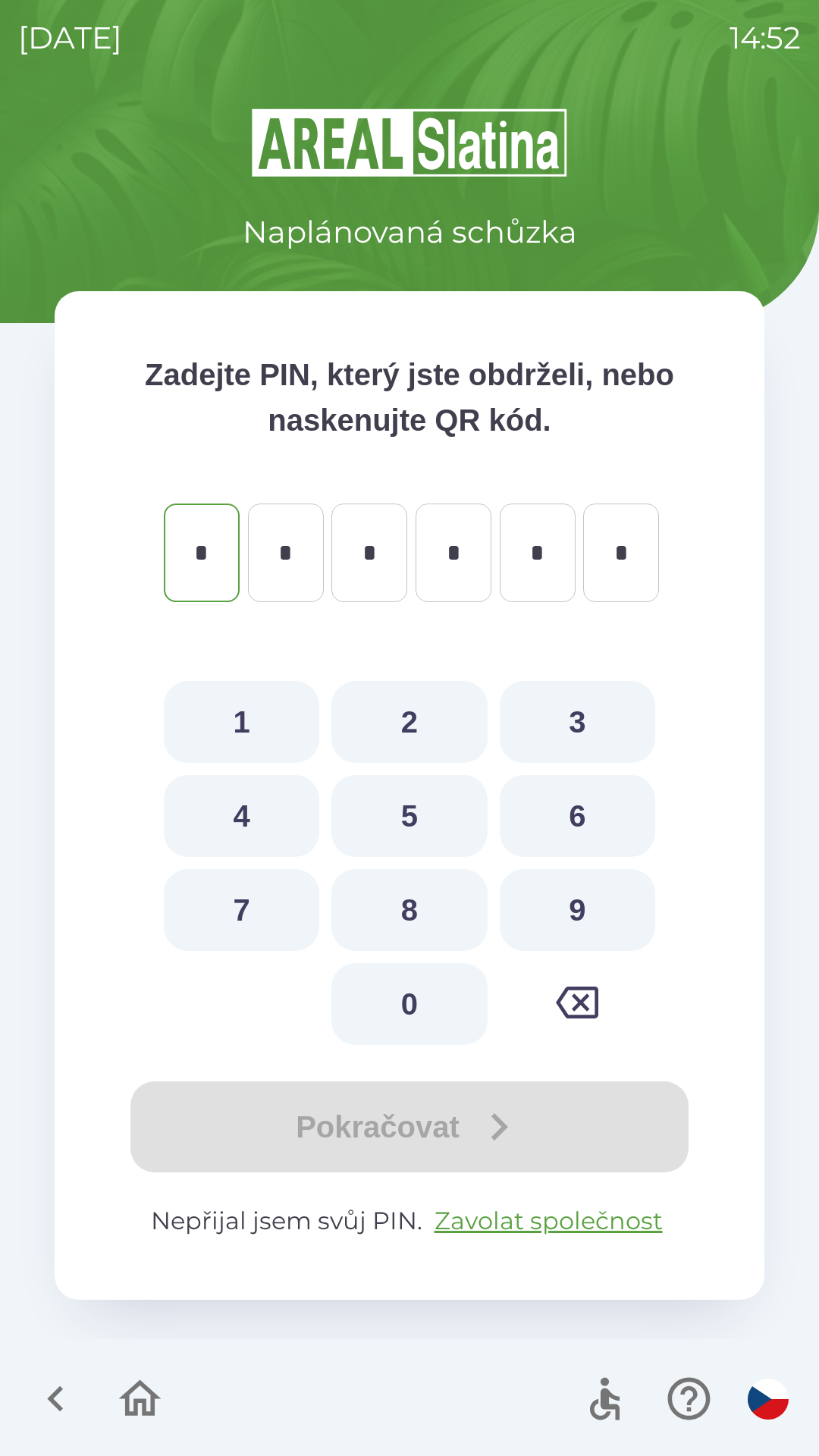
click at [55, 1392] on icon "button" at bounding box center [55, 1399] width 16 height 26
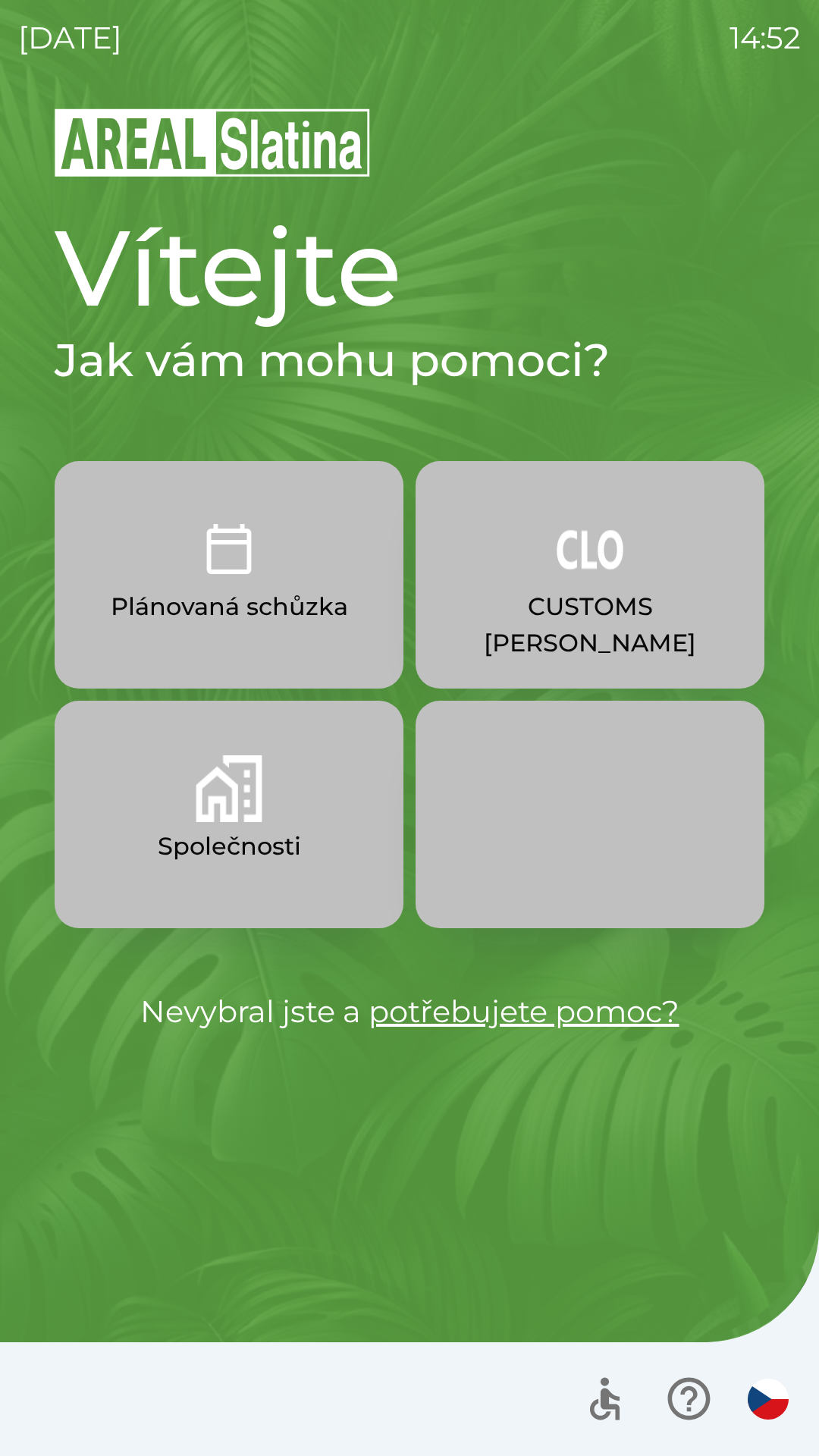
click at [250, 779] on img "button" at bounding box center [229, 789] width 67 height 67
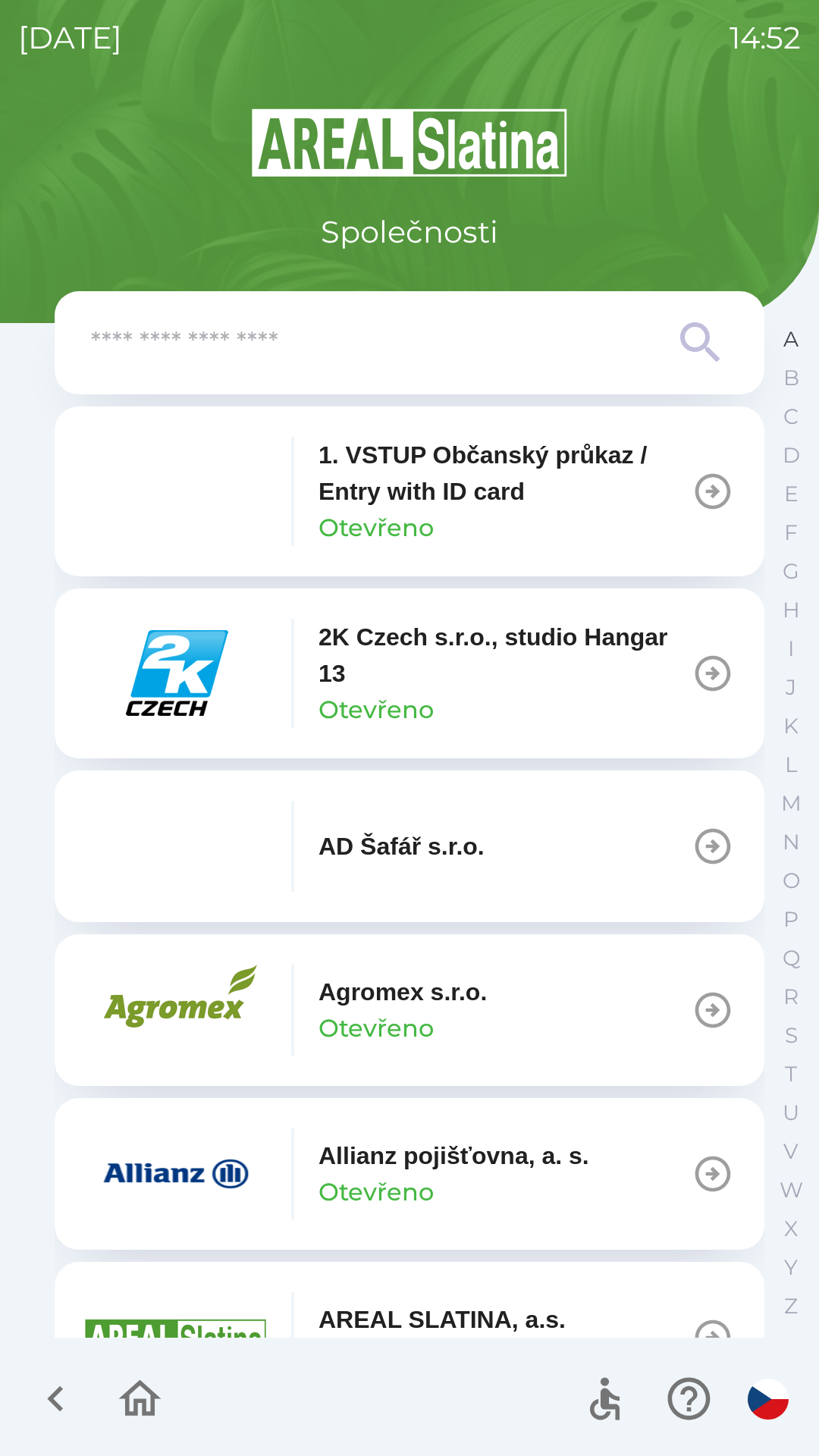
click at [784, 344] on p "A" at bounding box center [791, 339] width 15 height 26
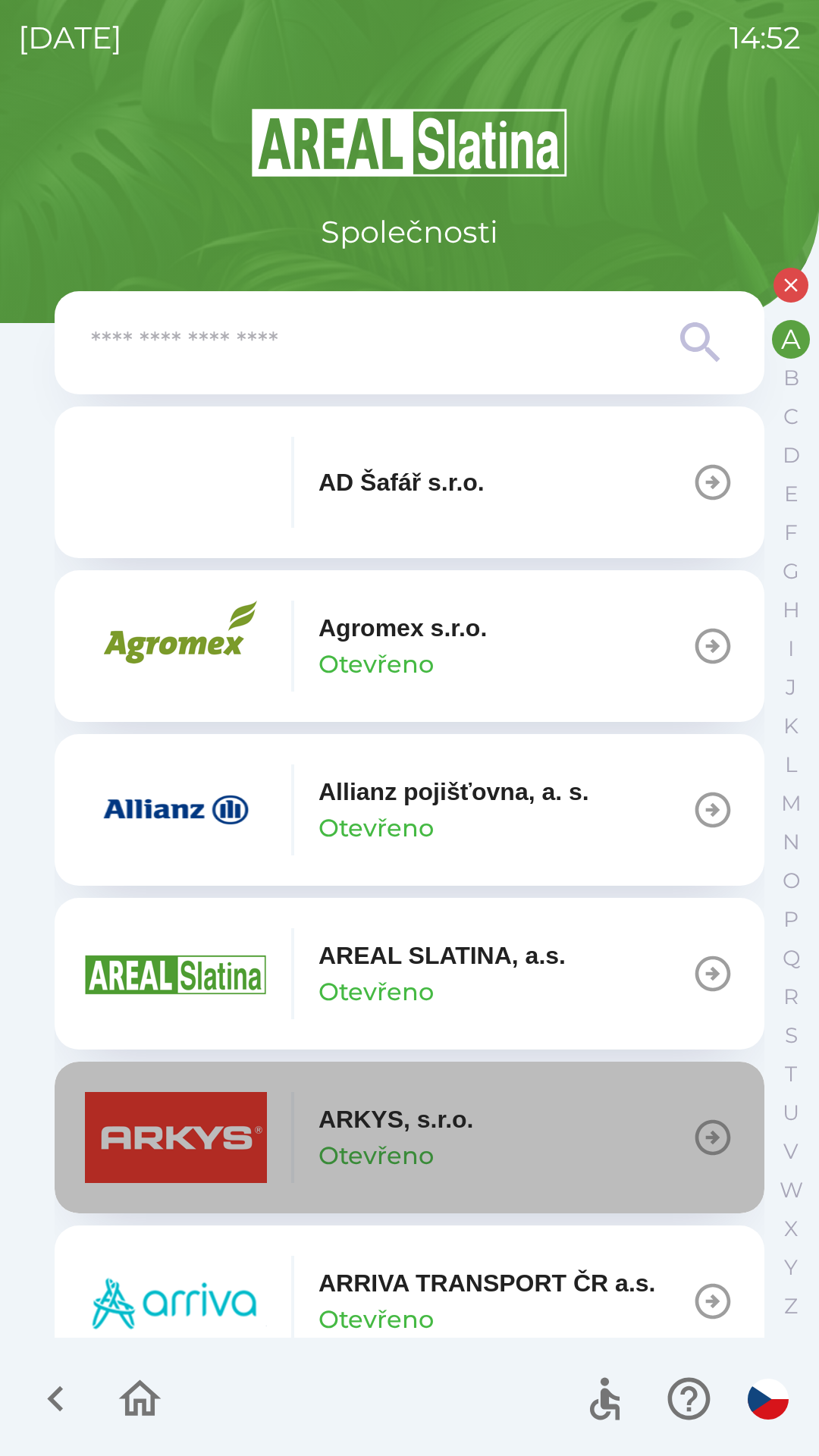
click at [487, 1114] on button "ARKYS, s.r.o. Otevřeno" at bounding box center [409, 1138] width 710 height 152
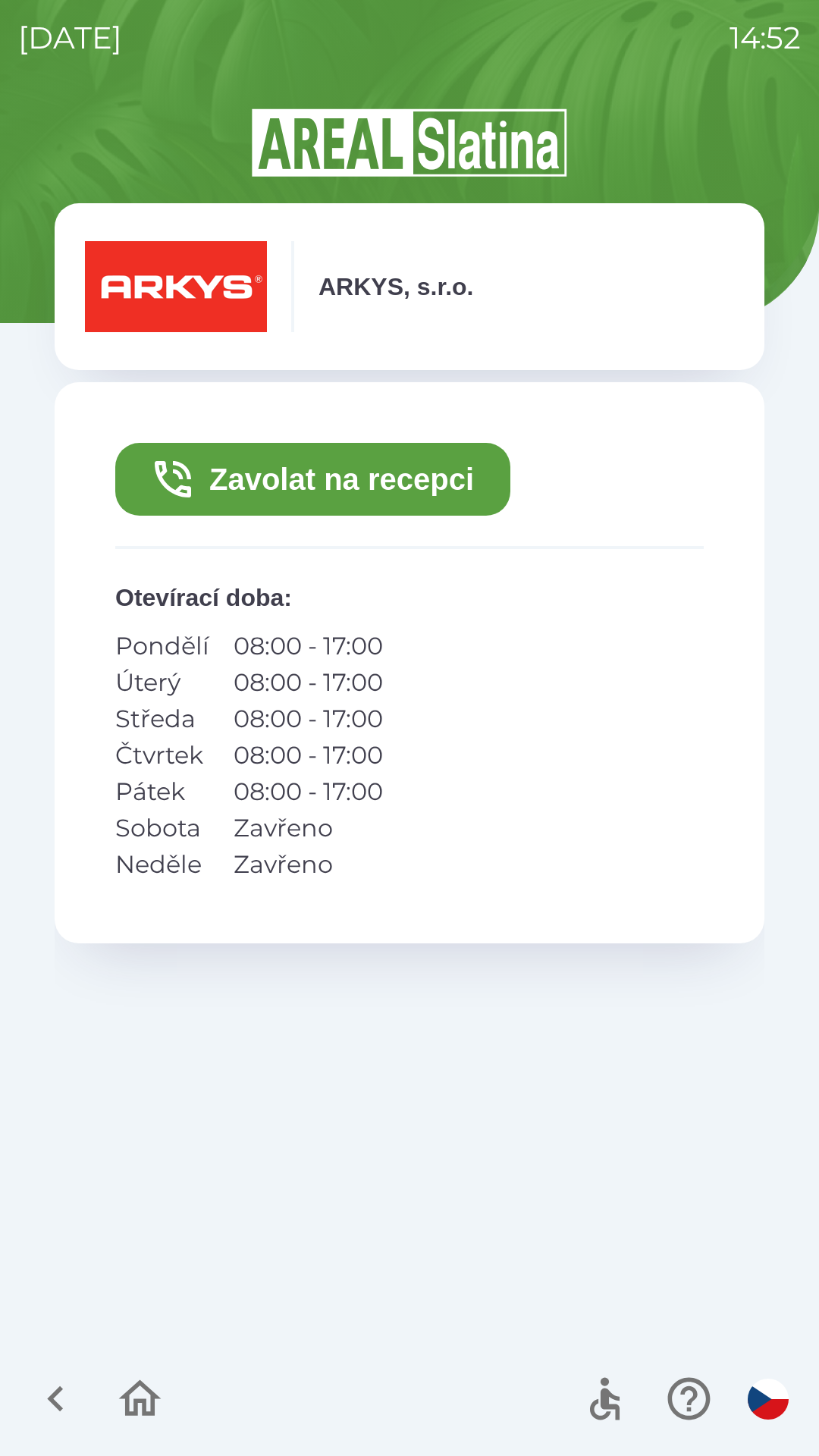
click at [291, 471] on button "Zavolat na recepci" at bounding box center [313, 480] width 395 height 73
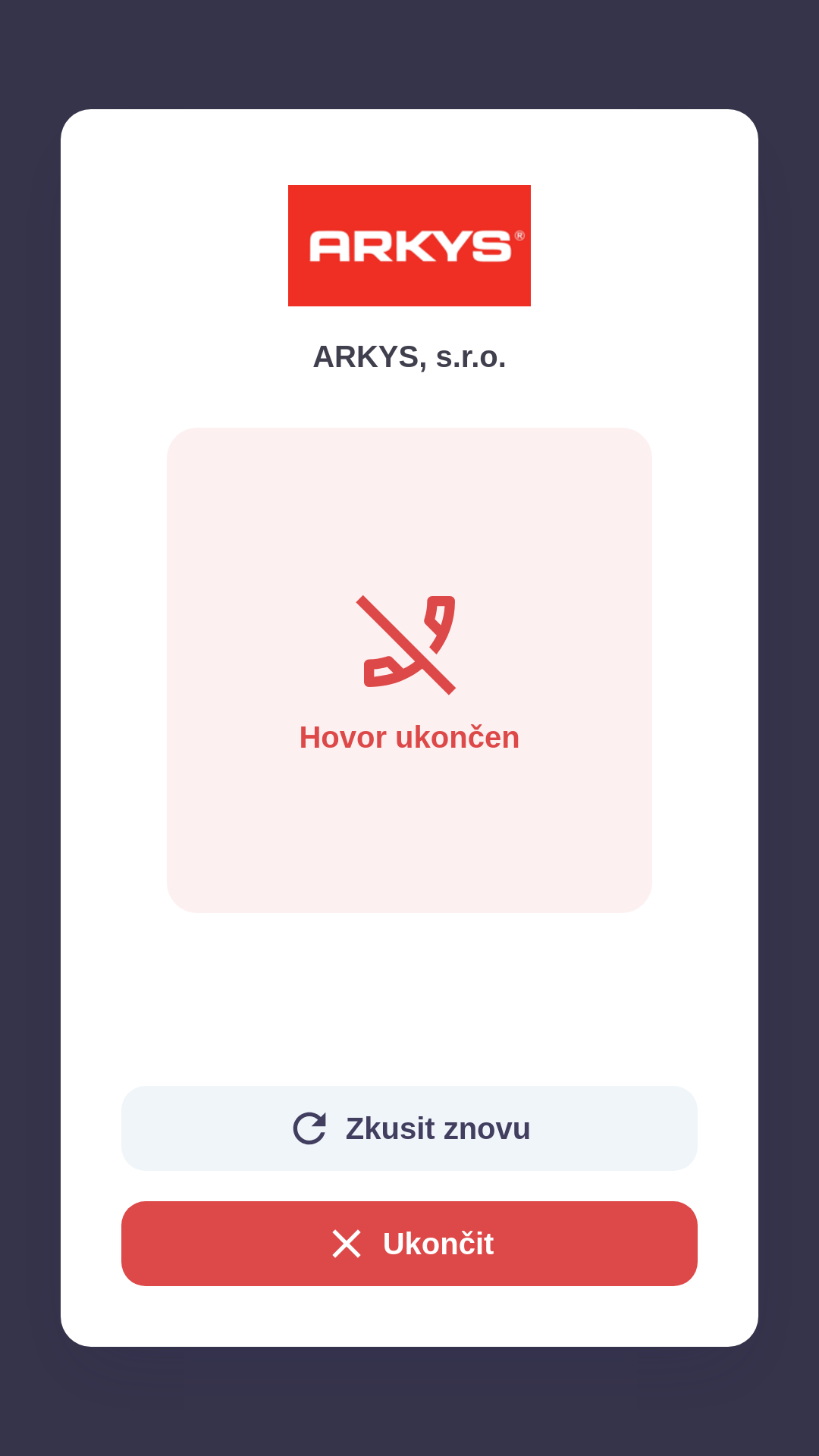
click at [449, 1237] on button "Ukončit" at bounding box center [410, 1244] width 576 height 85
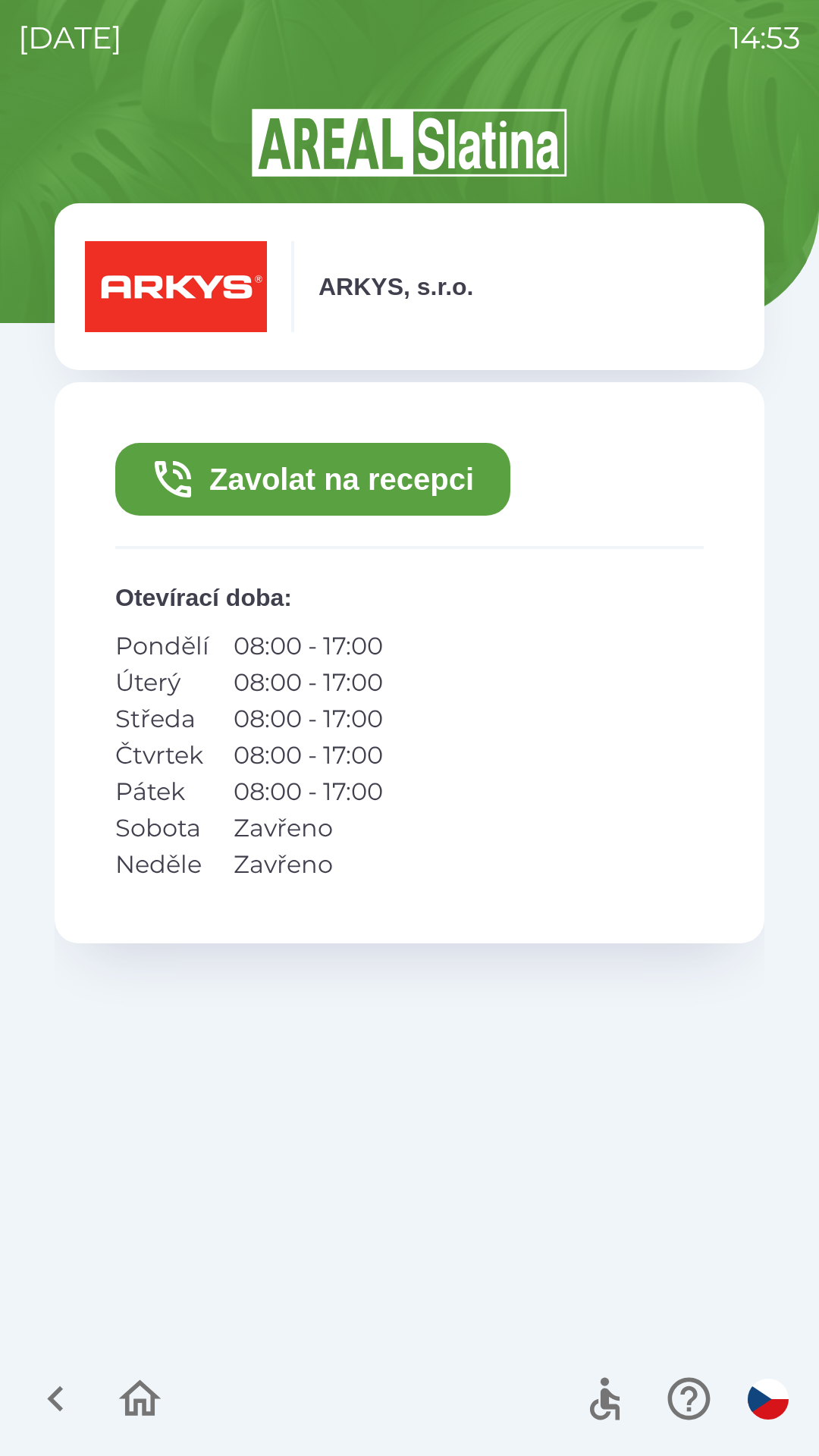
click at [155, 1396] on icon "button" at bounding box center [140, 1399] width 43 height 36
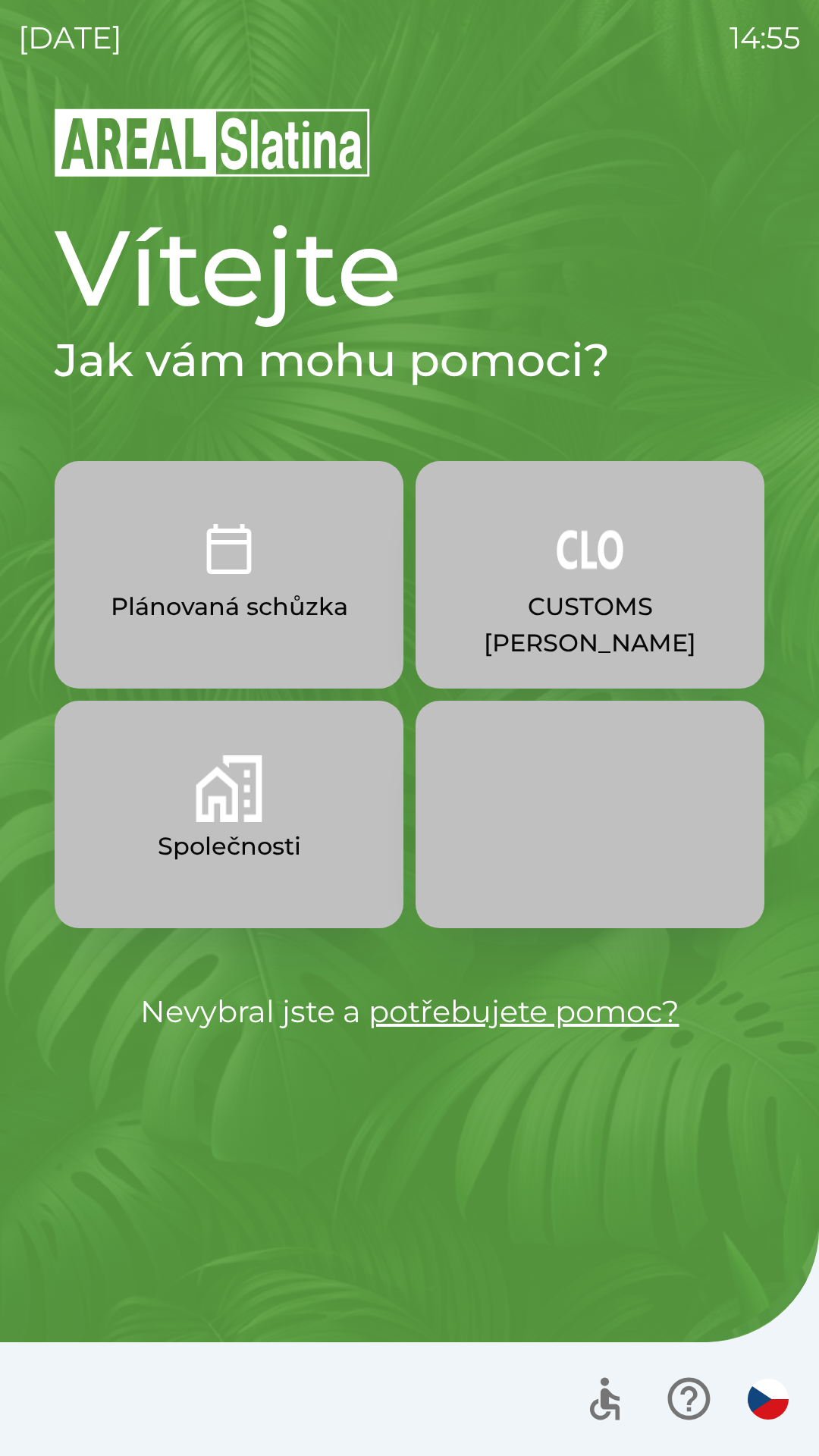
click at [217, 819] on img "button" at bounding box center [229, 789] width 67 height 67
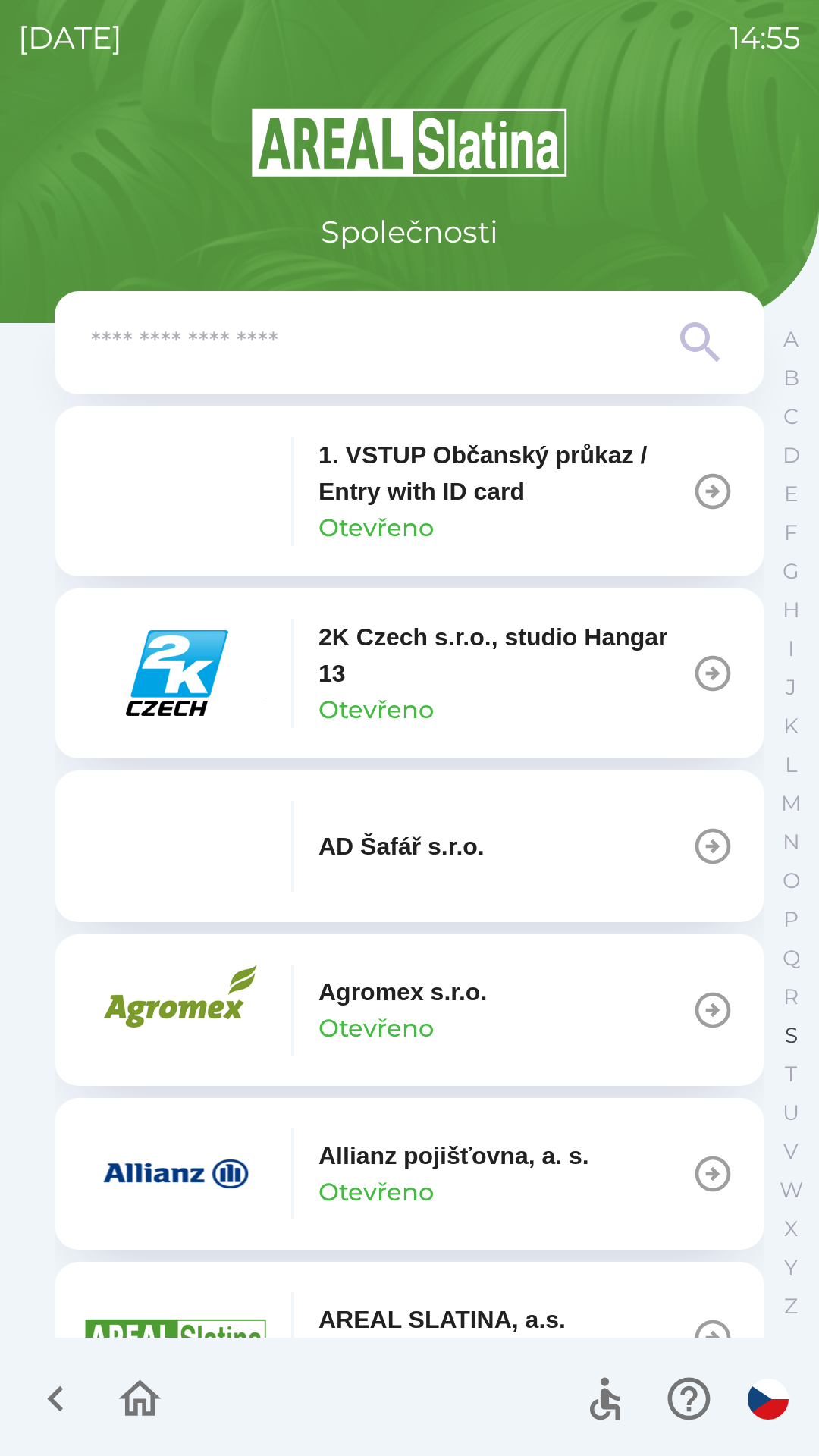
click at [786, 1035] on p "S" at bounding box center [791, 1036] width 13 height 26
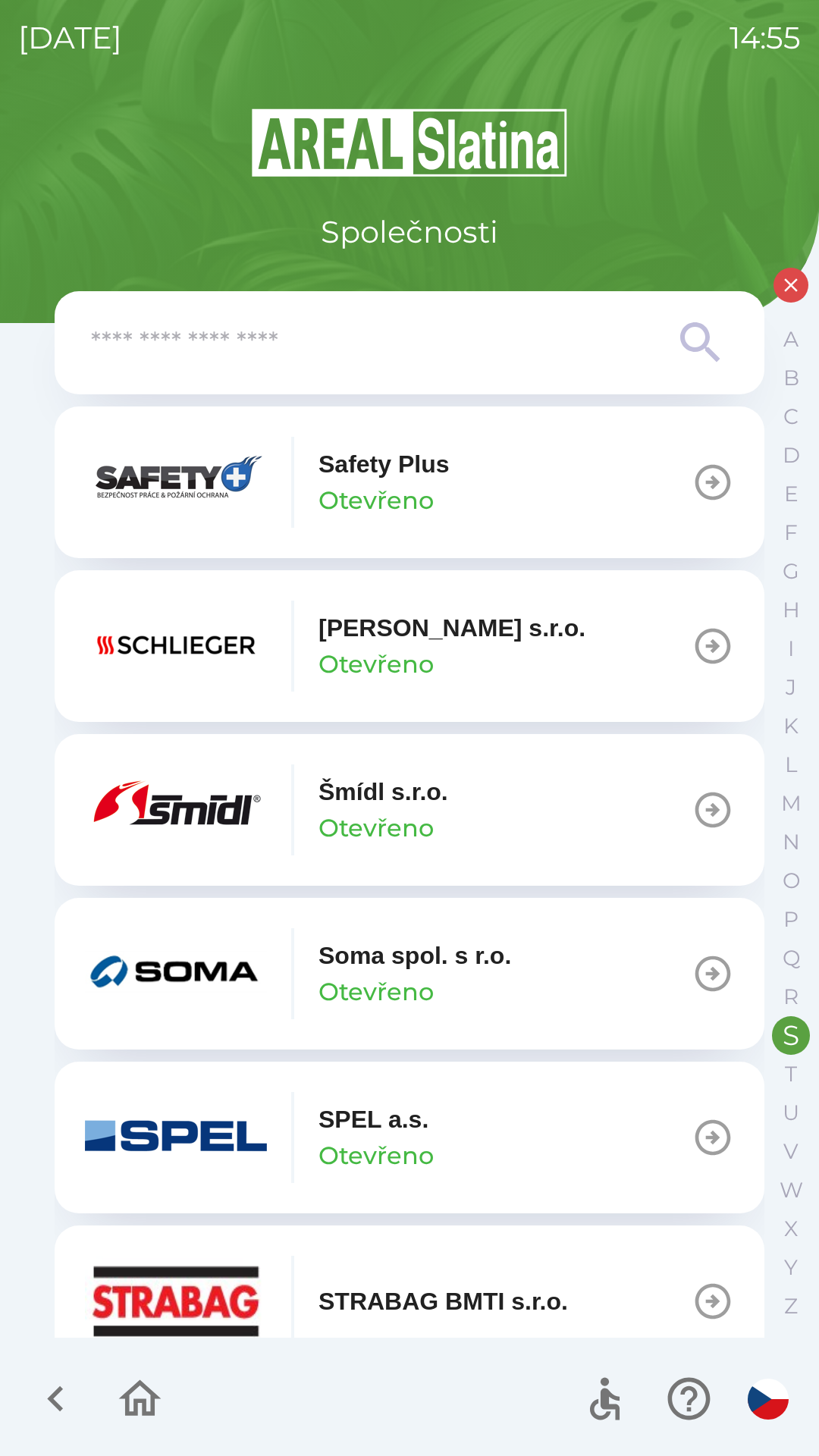
click at [411, 805] on p "Šmídl s.r.o." at bounding box center [383, 791] width 129 height 36
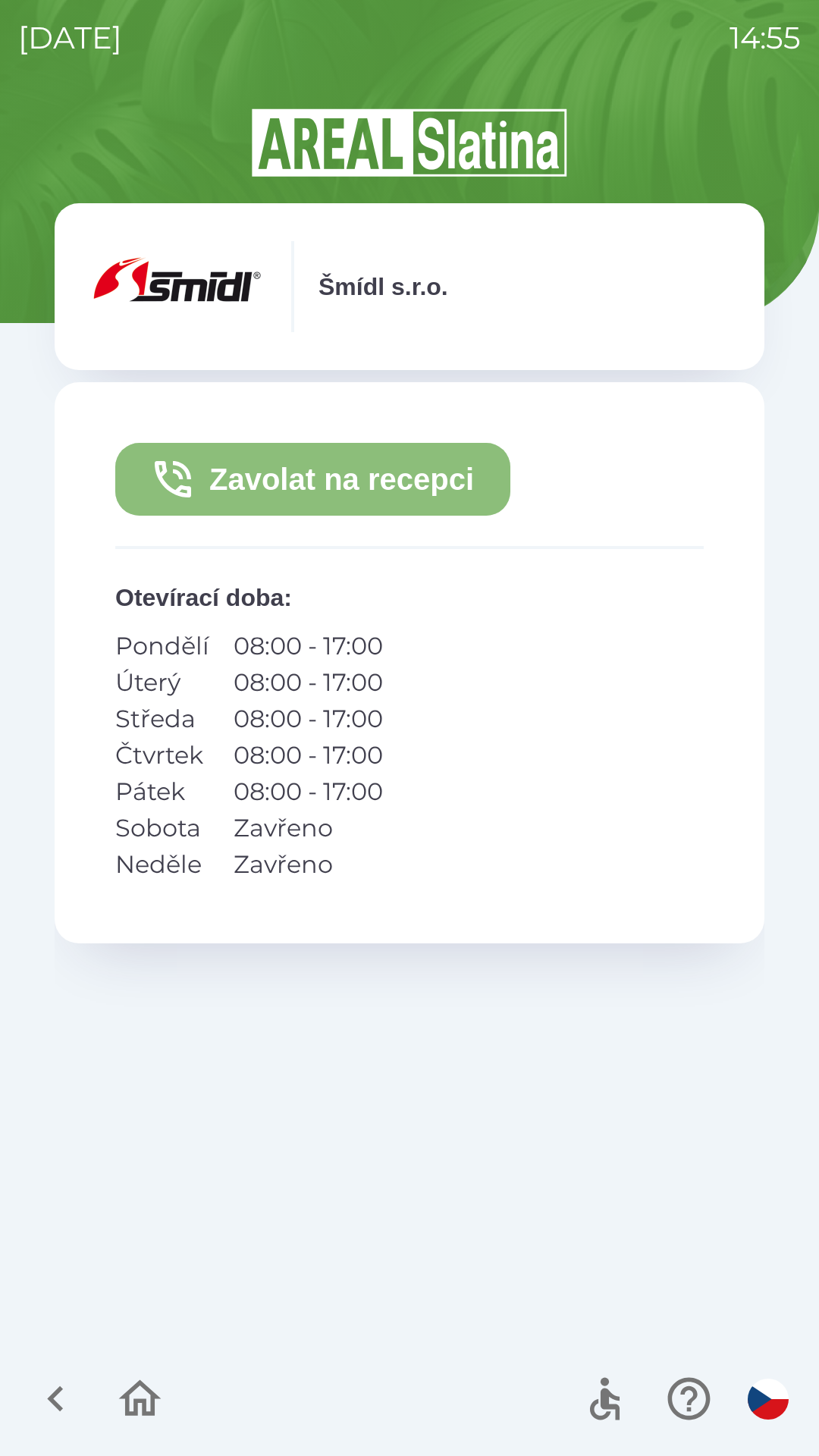
click at [309, 484] on button "Zavolat na recepci" at bounding box center [313, 480] width 395 height 73
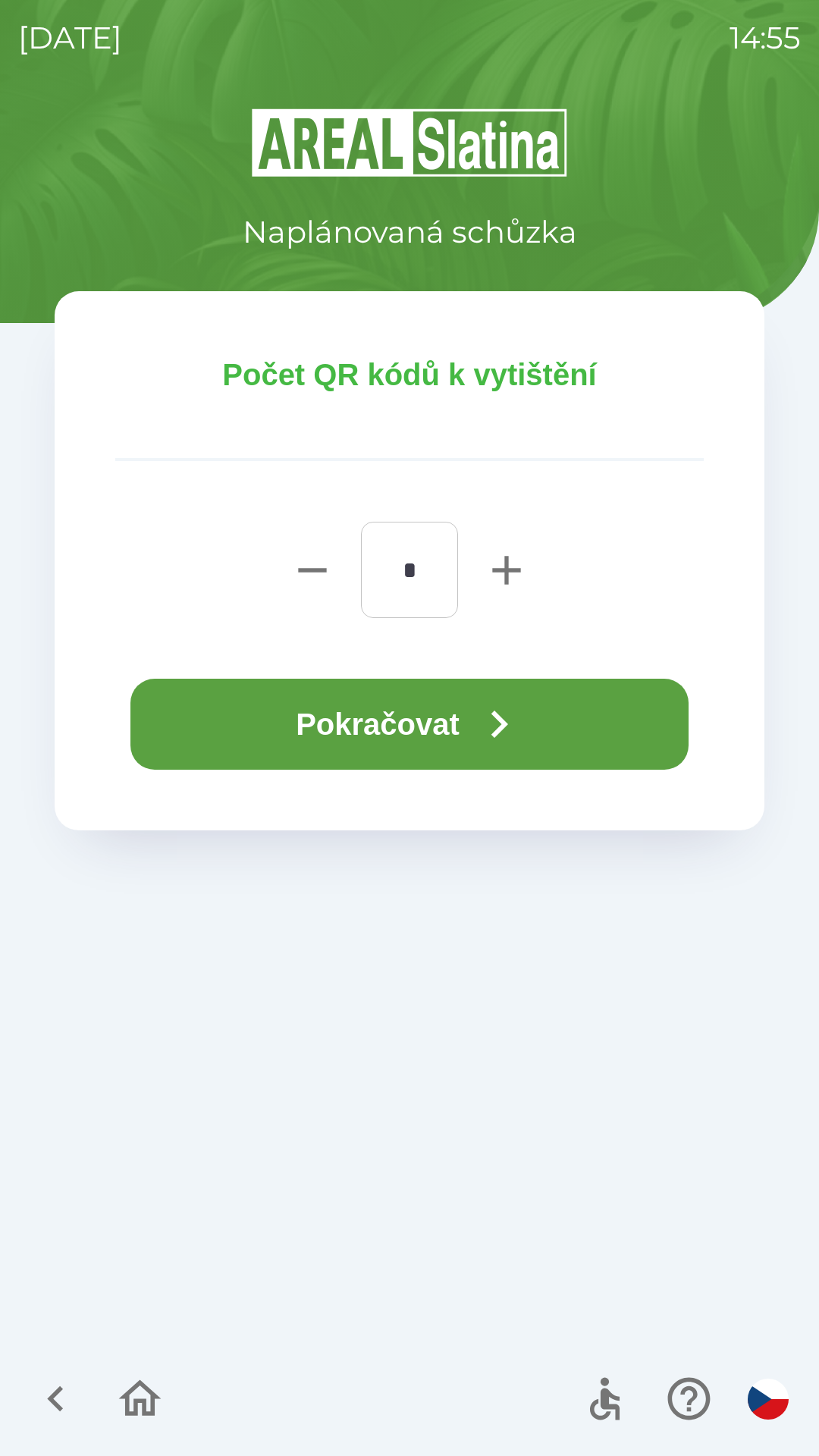
click at [490, 573] on icon "button" at bounding box center [507, 570] width 49 height 49
type input "*"
click at [324, 727] on button "Pokračovat" at bounding box center [409, 724] width 558 height 91
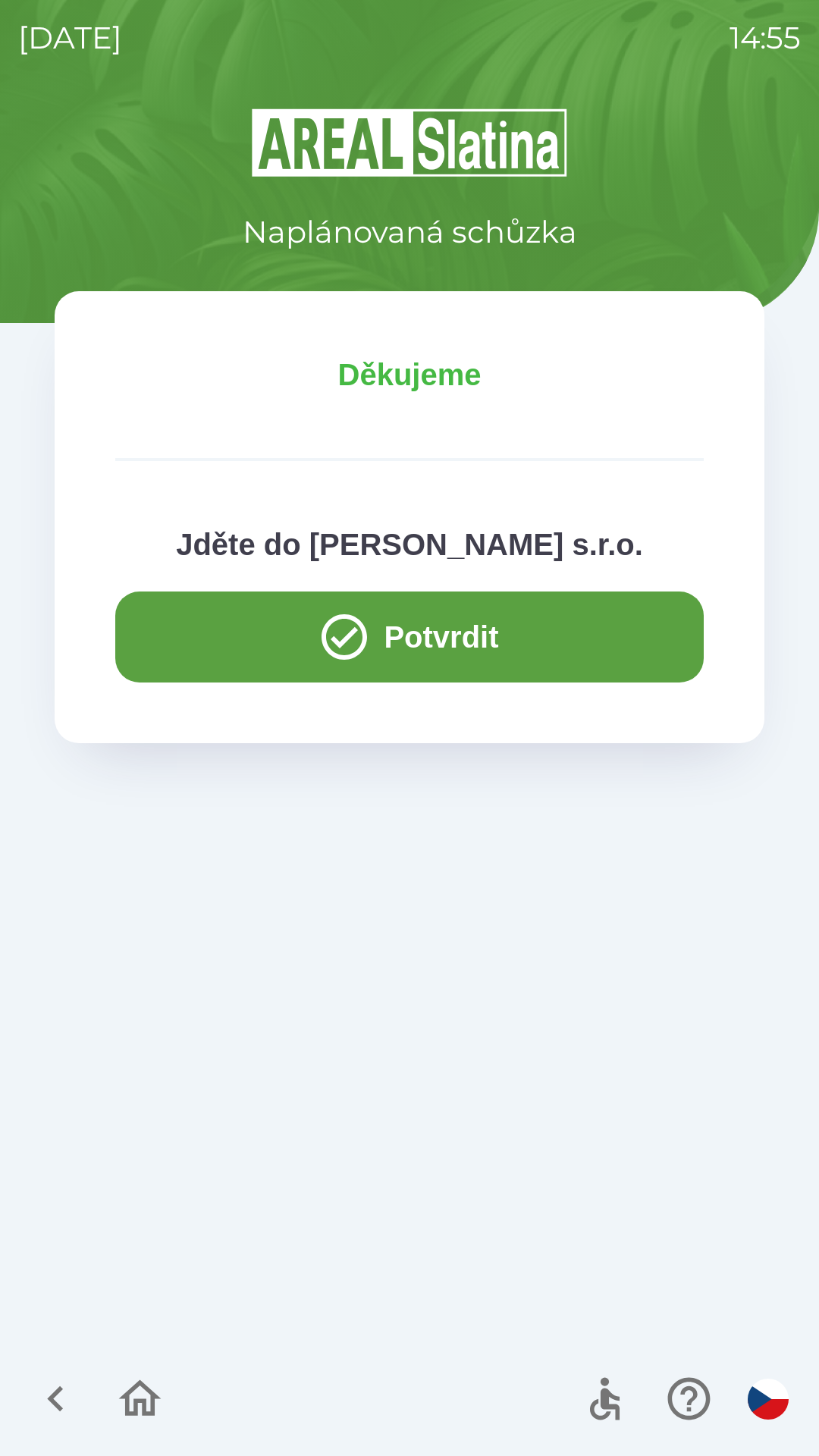
click at [203, 633] on button "Potvrdit" at bounding box center [410, 637] width 589 height 91
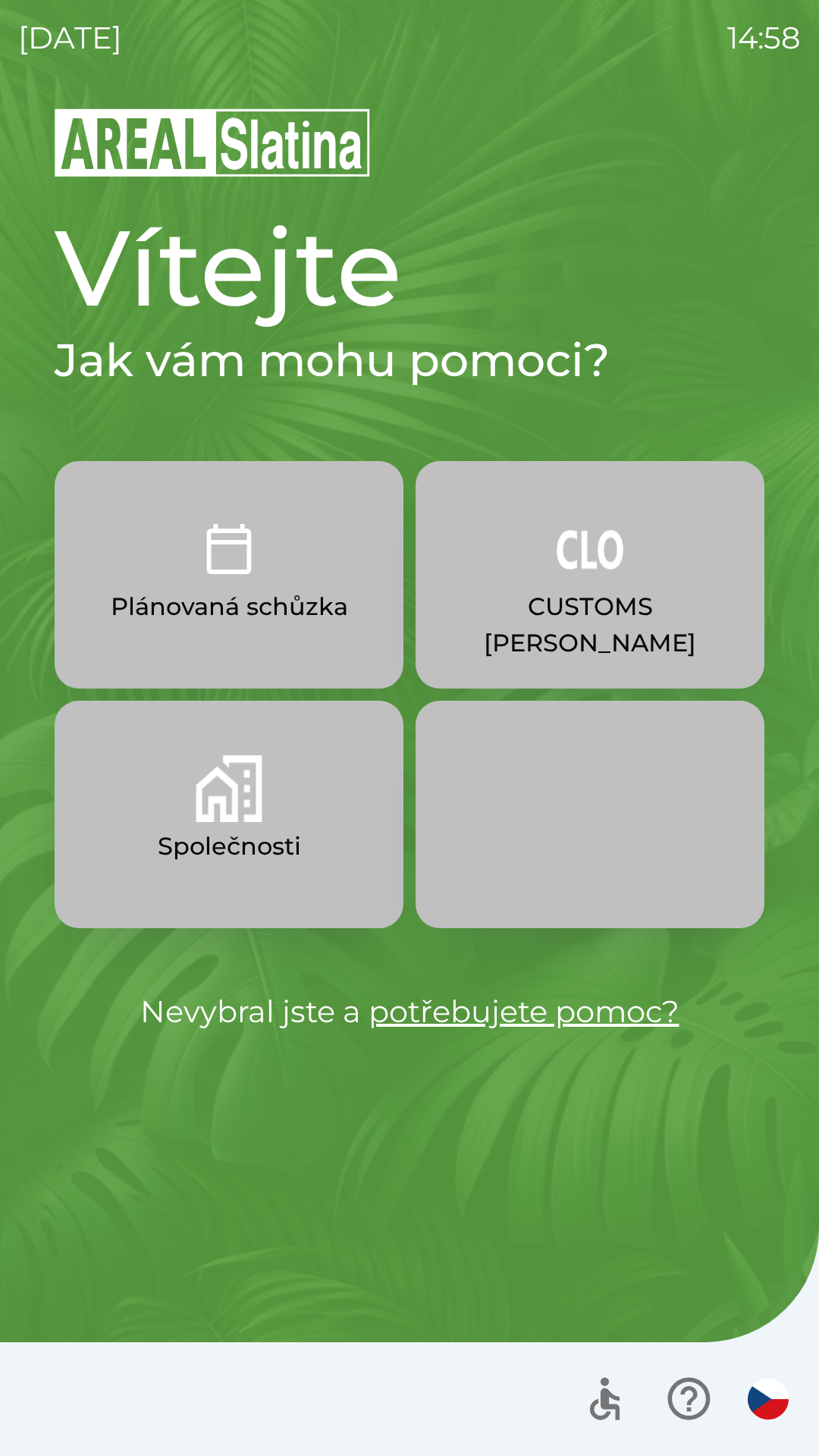
click at [246, 599] on p "Plánovaná schůzka" at bounding box center [229, 607] width 237 height 36
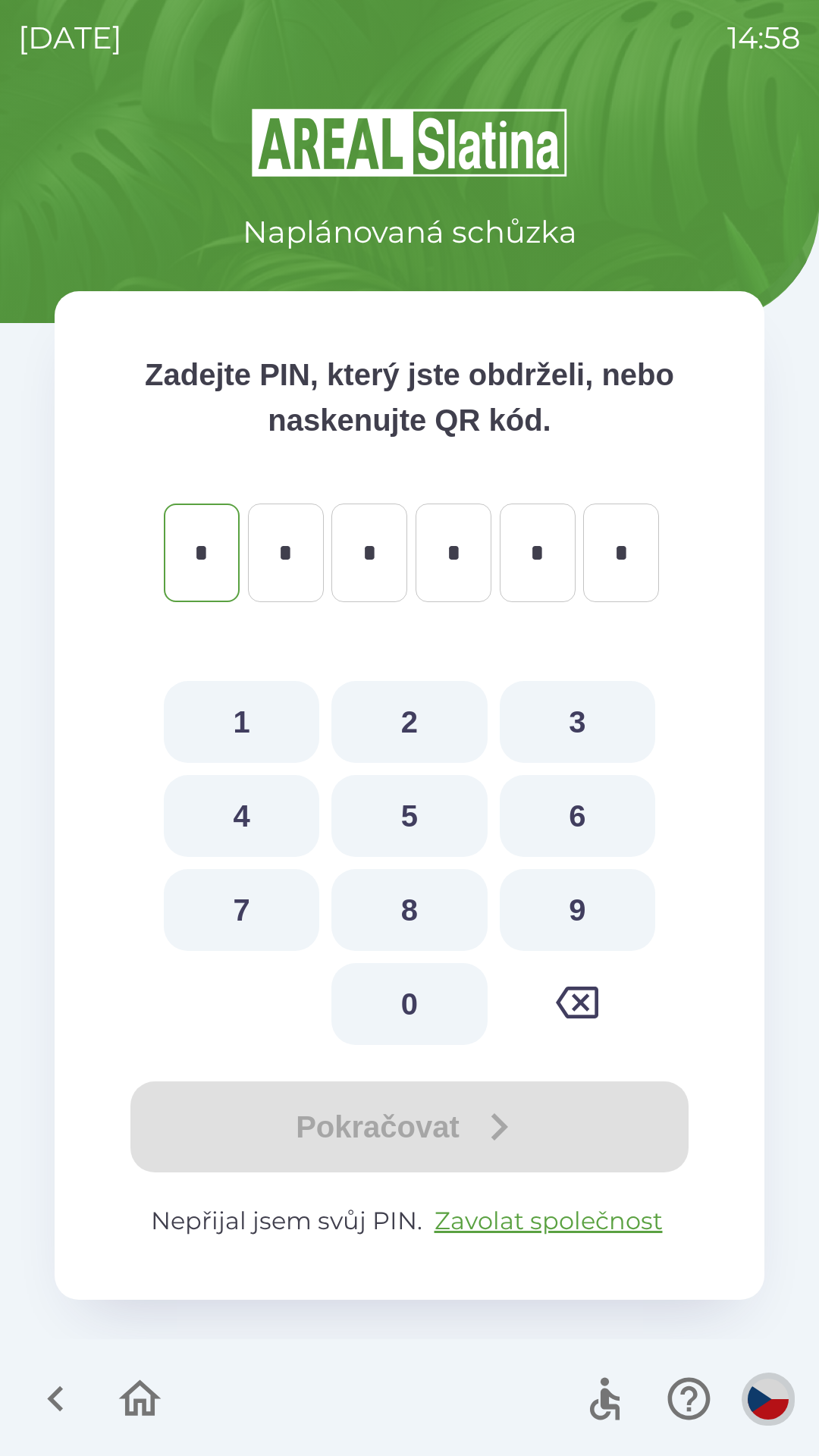
click at [771, 1389] on img "button" at bounding box center [768, 1399] width 41 height 41
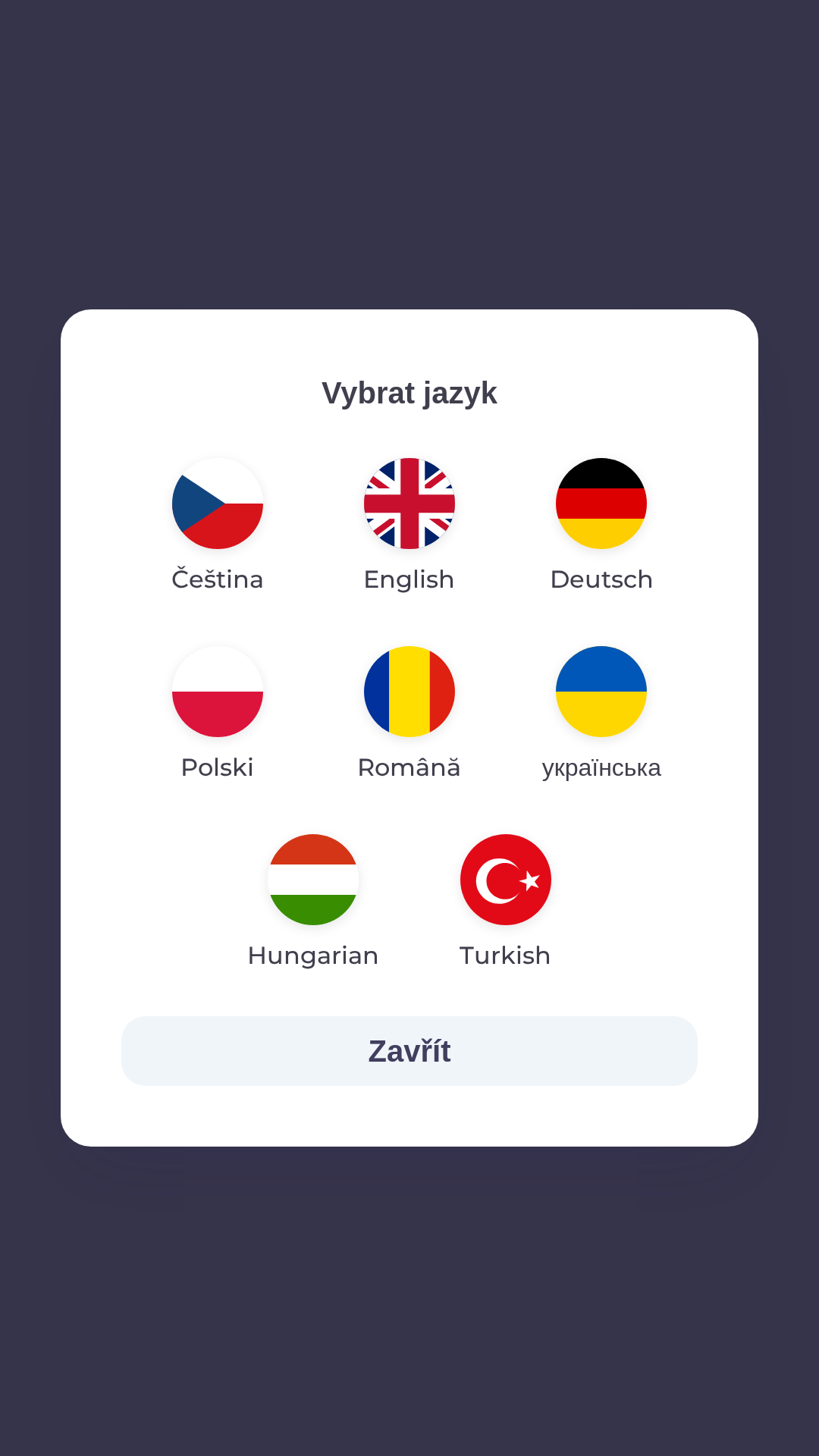
click at [211, 515] on img "button" at bounding box center [217, 503] width 91 height 91
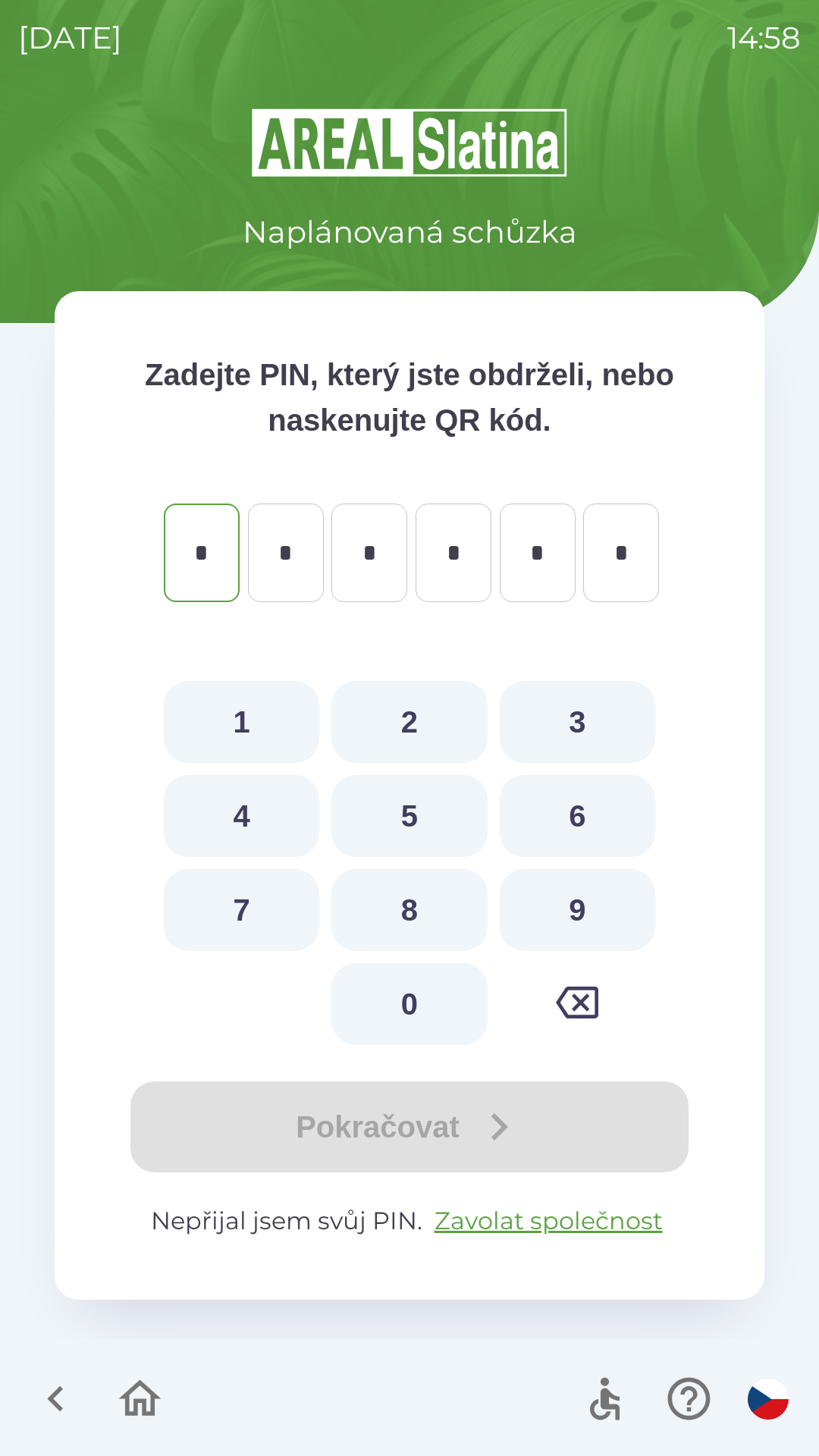
click at [57, 1391] on icon "button" at bounding box center [55, 1399] width 16 height 26
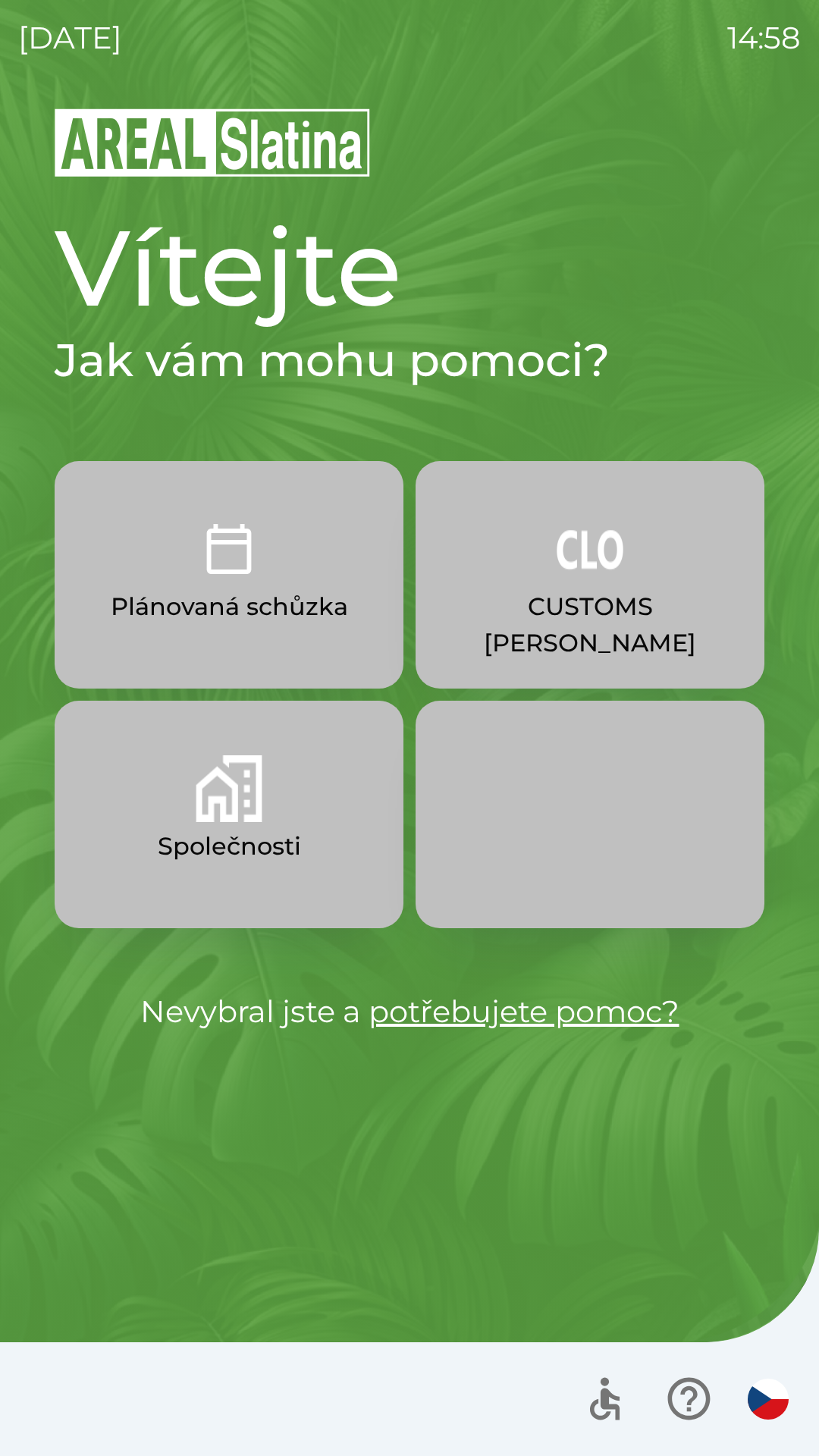
click at [231, 830] on p "Společnosti" at bounding box center [229, 846] width 143 height 36
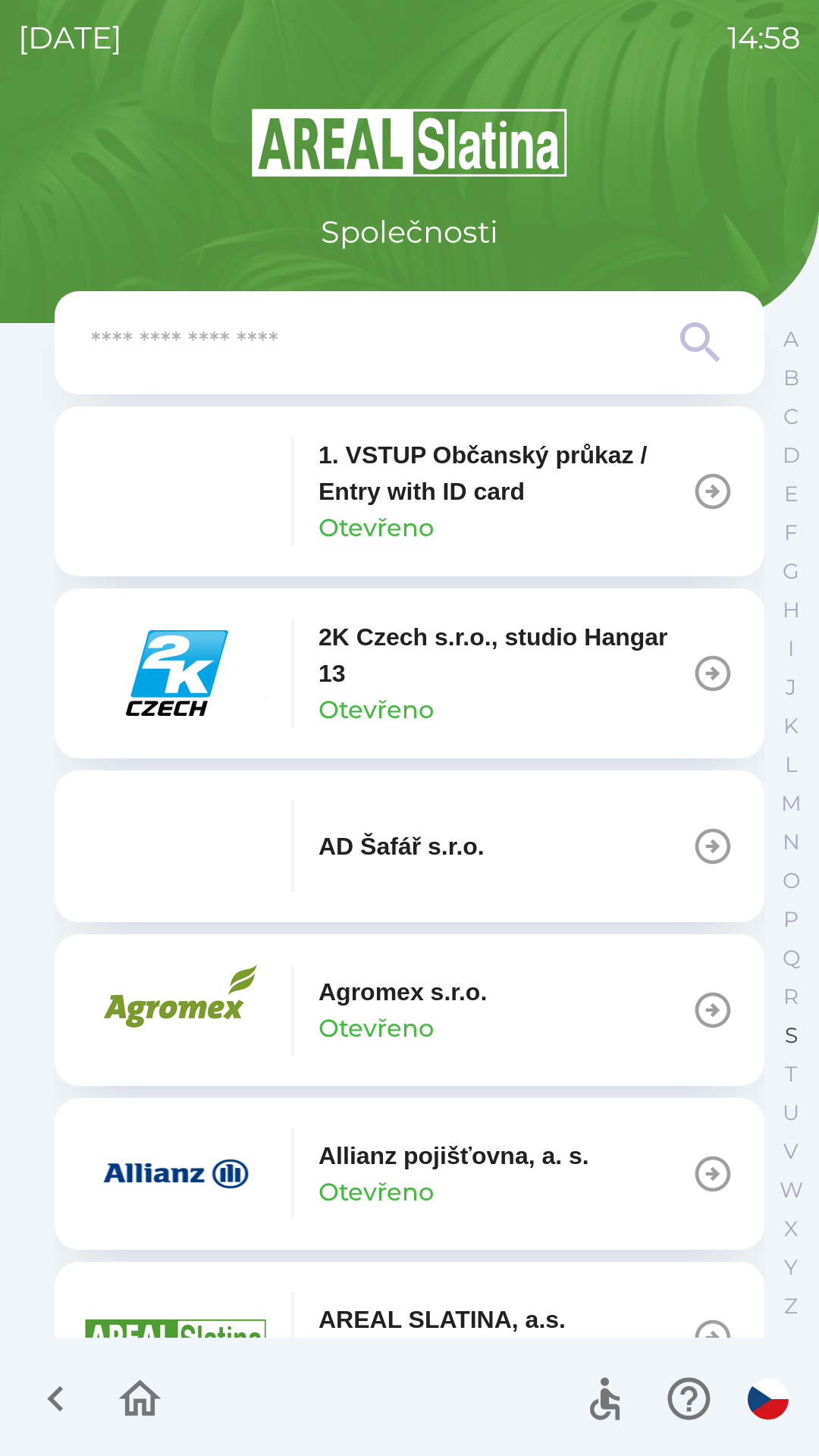
click at [786, 1031] on p "S" at bounding box center [791, 1036] width 13 height 26
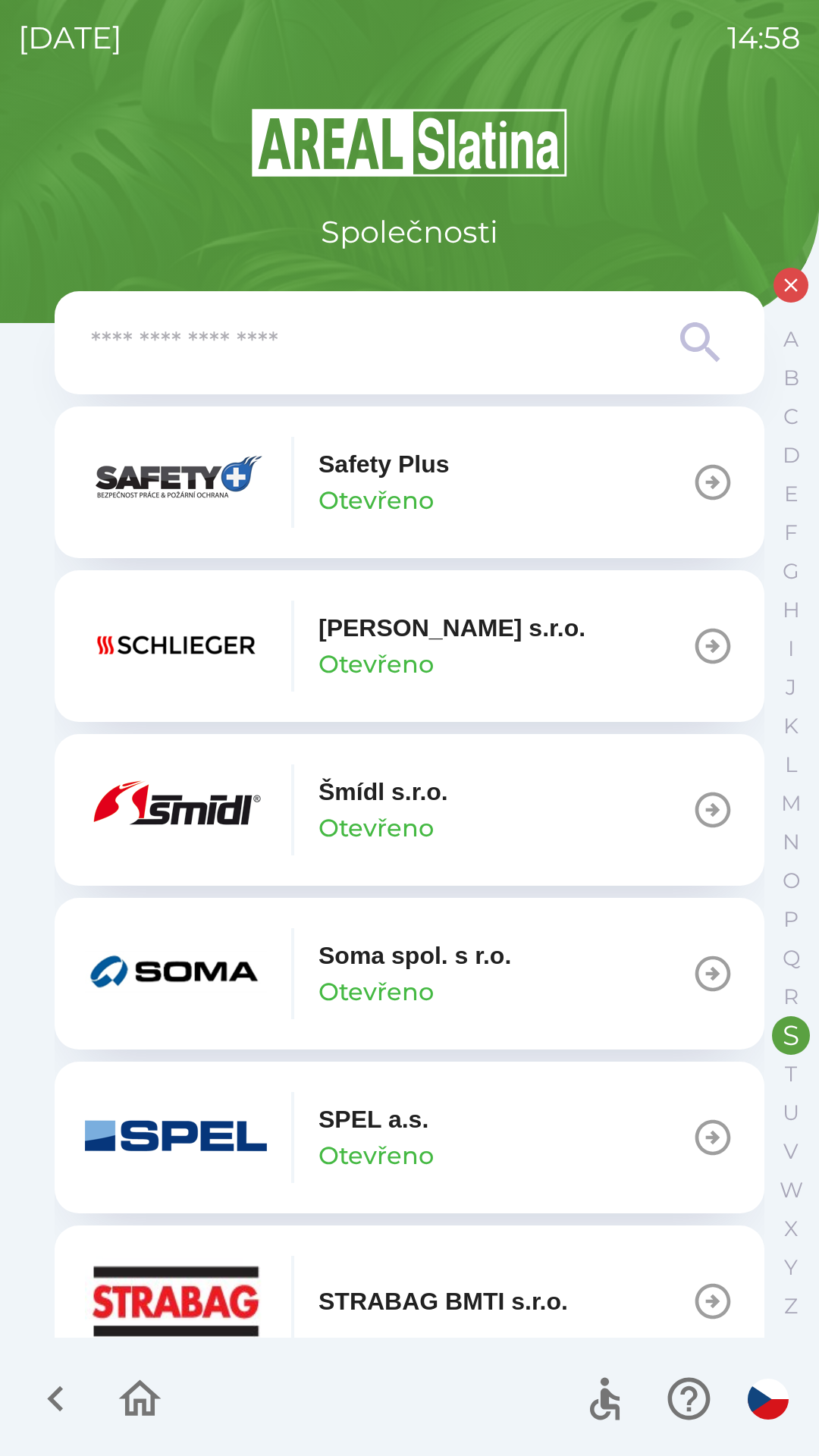
click at [694, 807] on icon "button" at bounding box center [713, 810] width 43 height 43
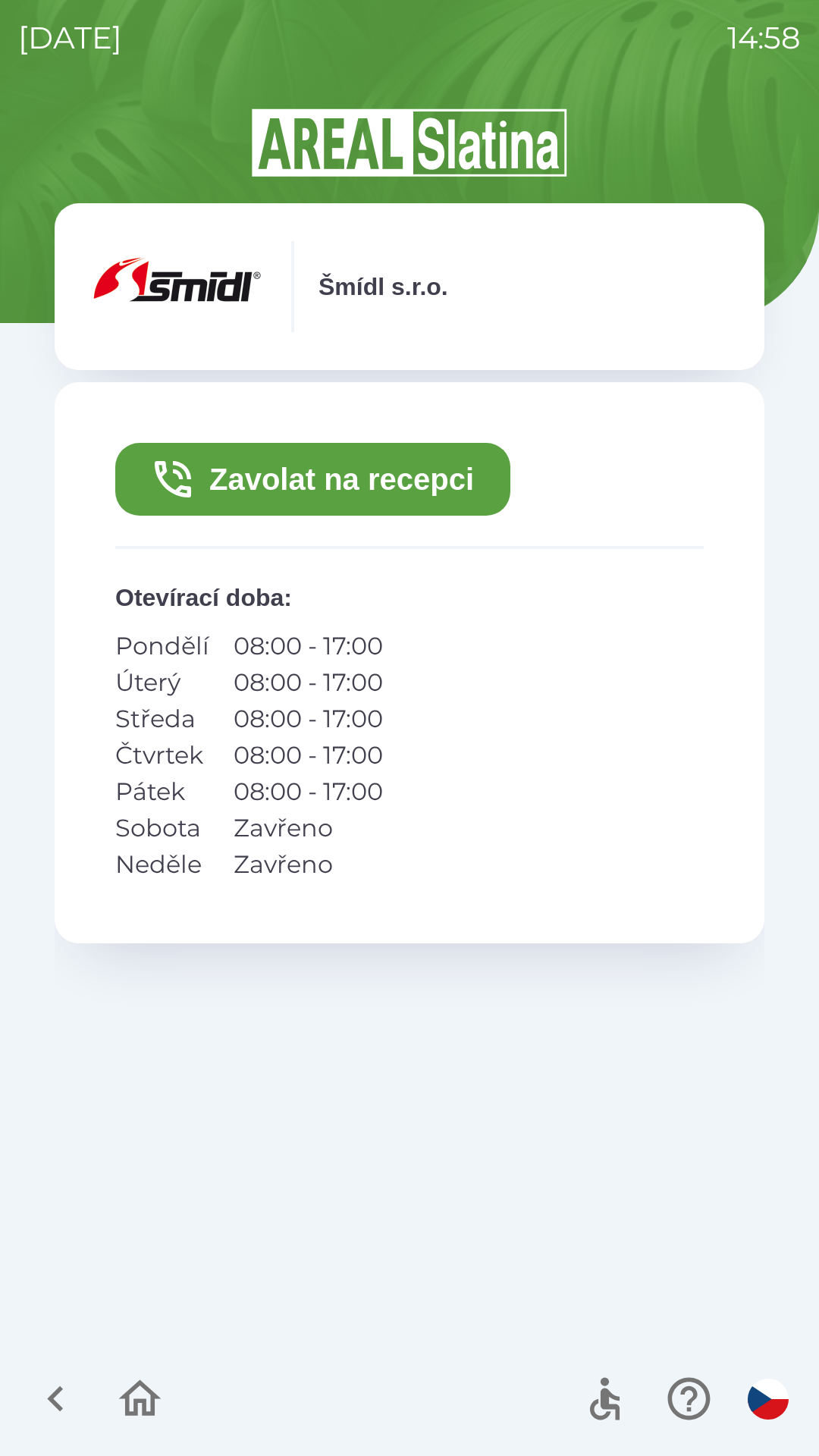
click at [370, 477] on button "Zavolat na recepci" at bounding box center [313, 480] width 395 height 73
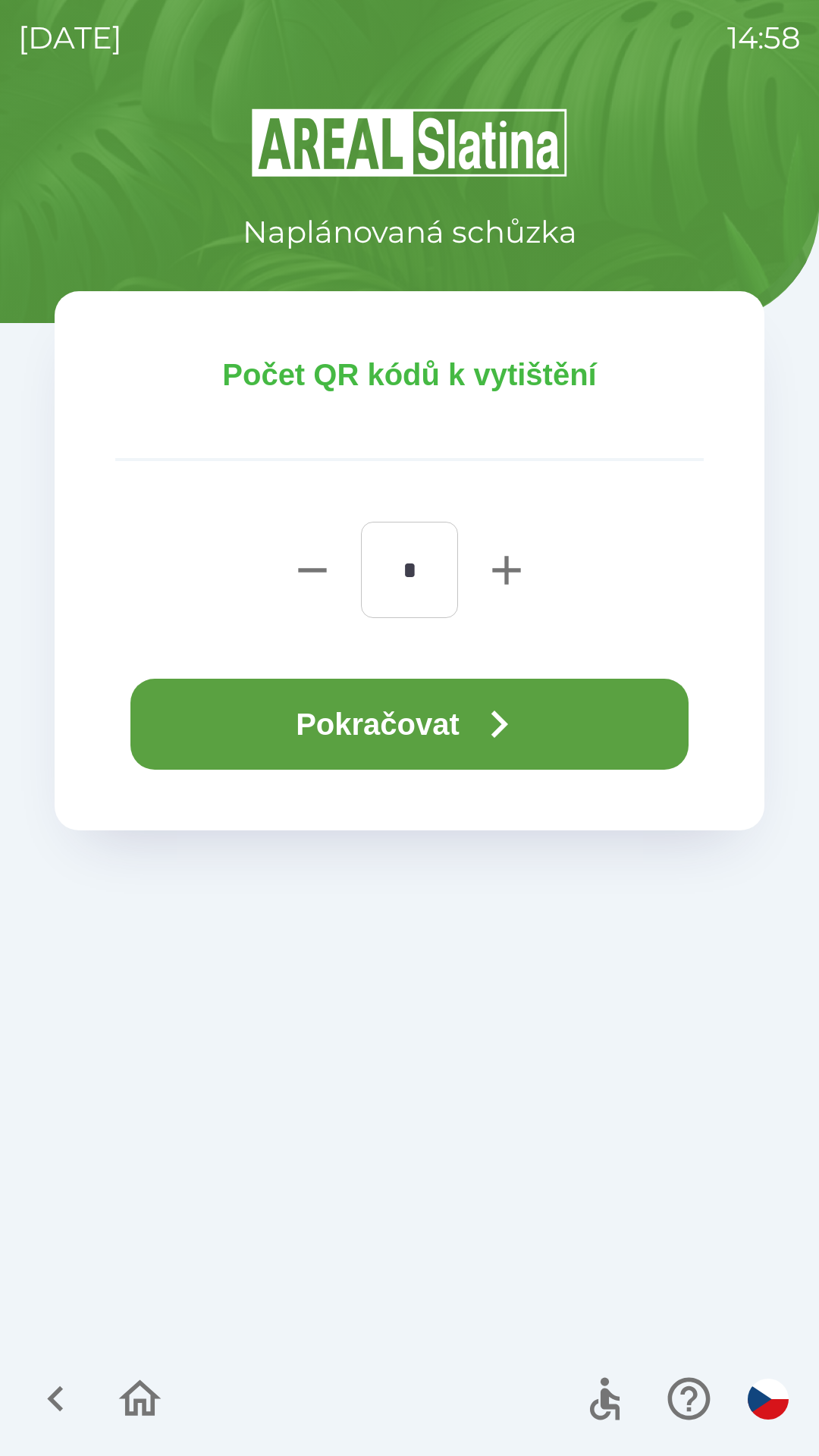
click at [507, 726] on icon "button" at bounding box center [500, 724] width 17 height 27
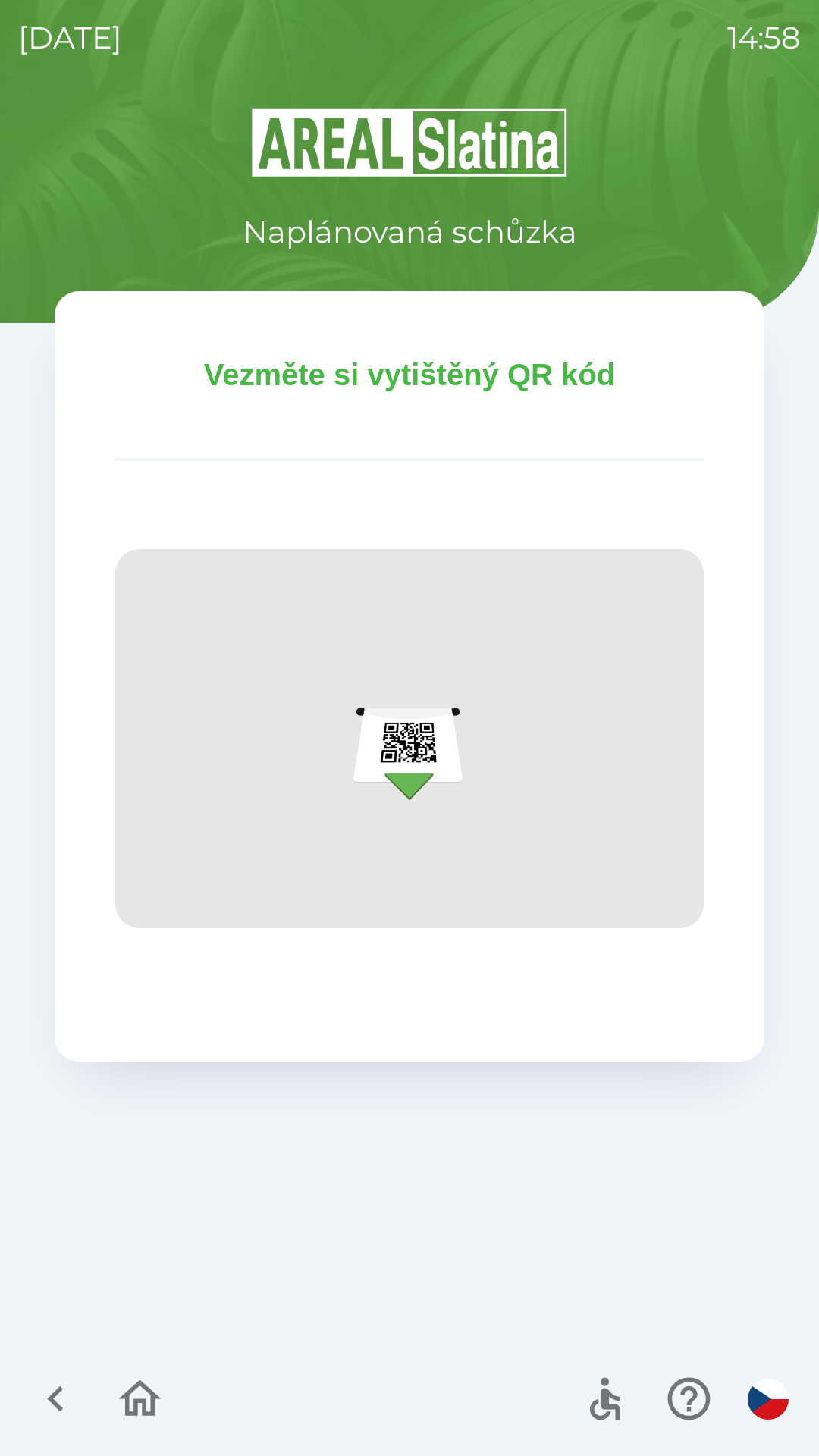
click at [400, 776] on img at bounding box center [410, 738] width 589 height 379
